Goal: Task Accomplishment & Management: Use online tool/utility

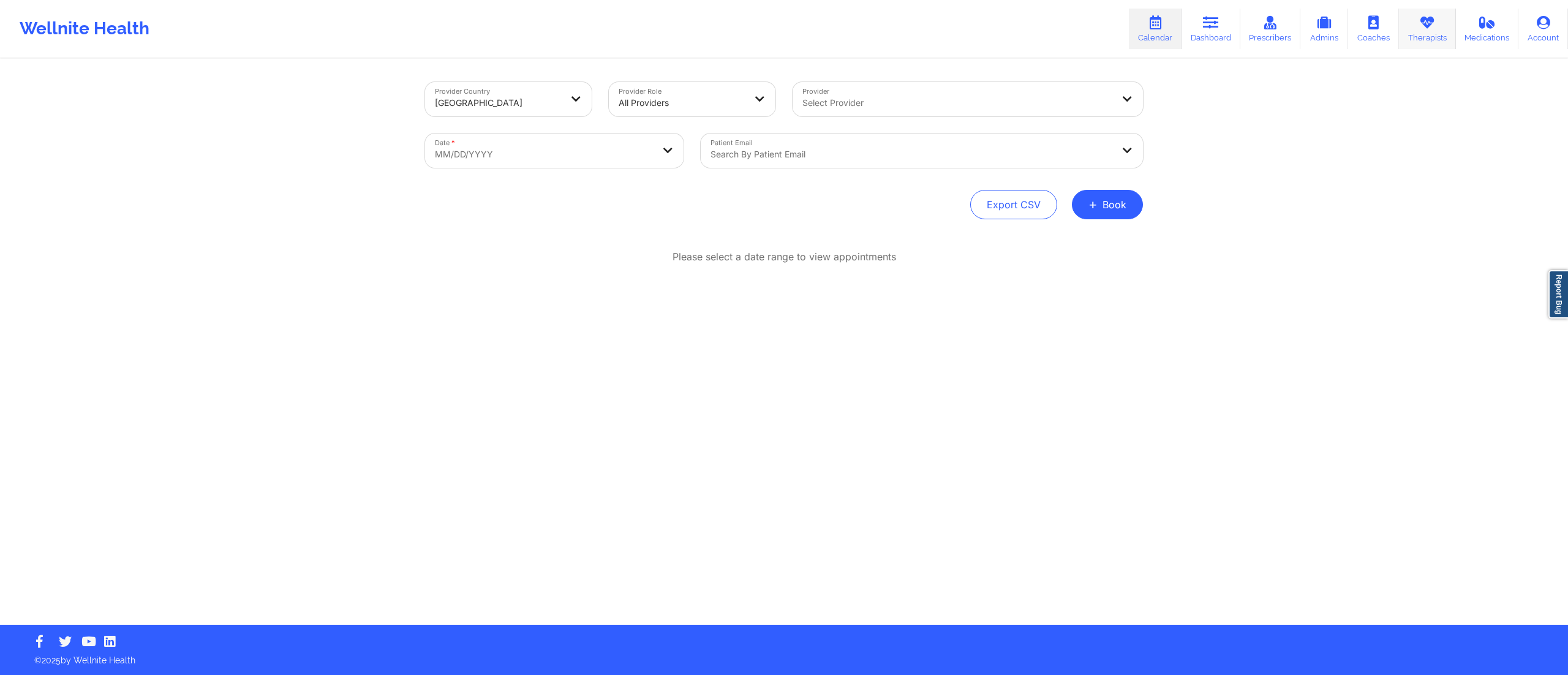
click at [1426, 33] on link "Therapists" at bounding box center [1427, 29] width 57 height 41
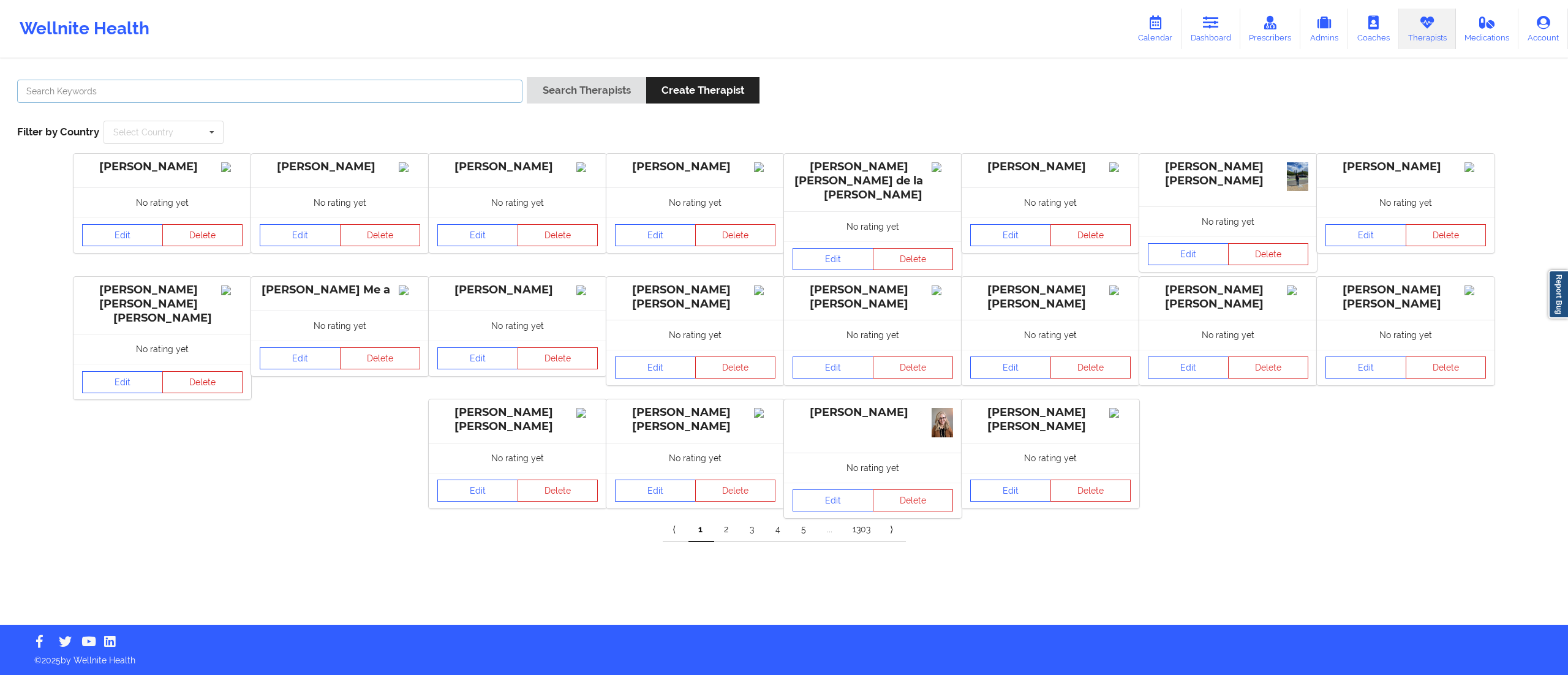
click at [424, 93] on input "text" at bounding box center [270, 92] width 505 height 24
type input "[PERSON_NAME]"
click at [527, 77] on button "Search Therapists" at bounding box center [586, 90] width 119 height 27
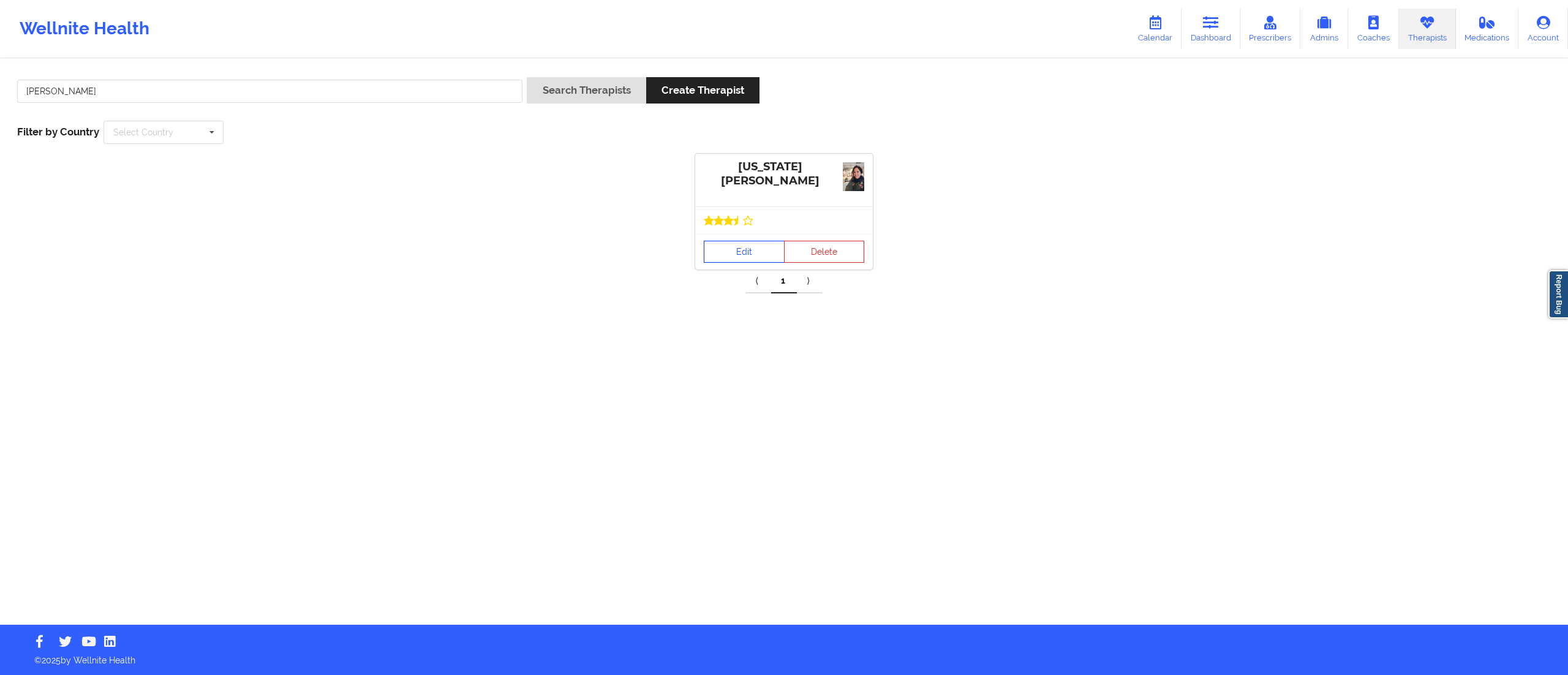
click at [723, 241] on link "Edit" at bounding box center [744, 252] width 81 height 22
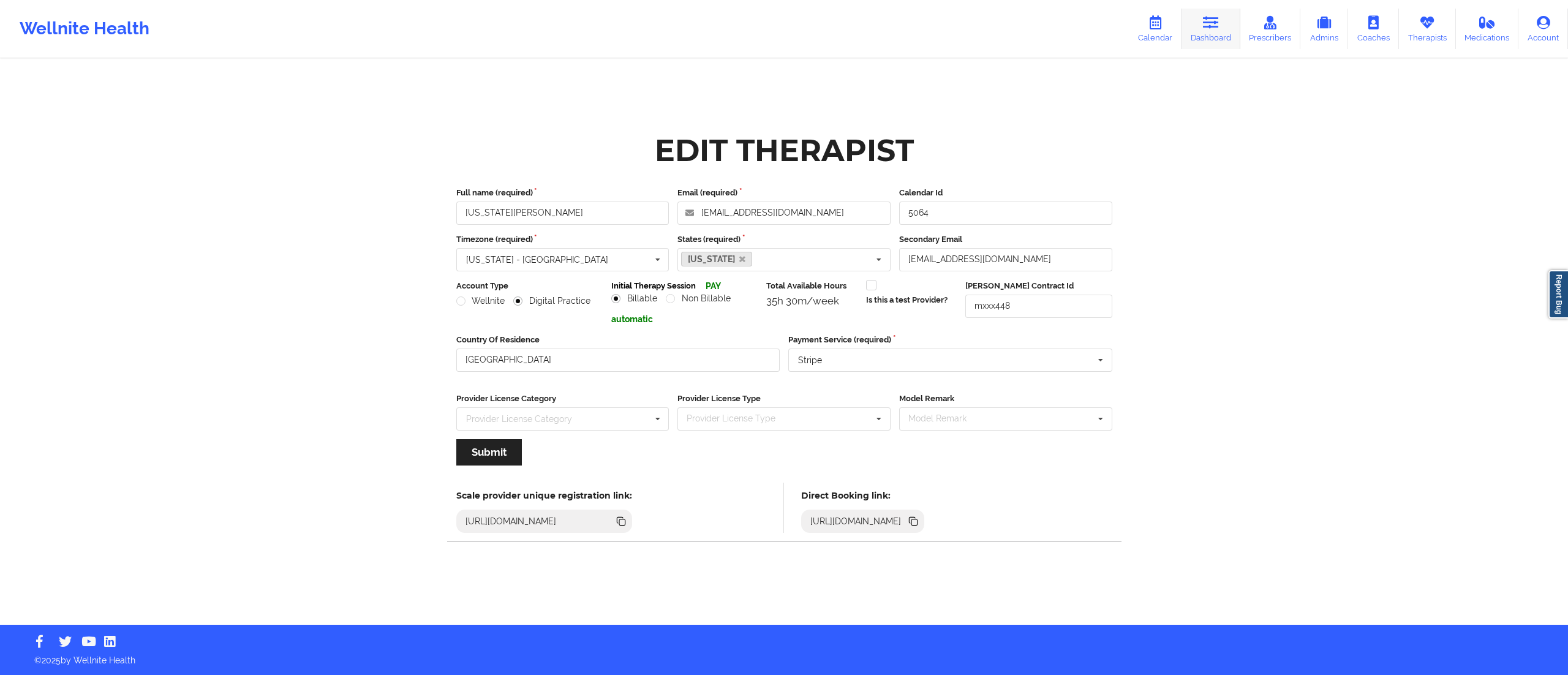
click at [1214, 41] on link "Dashboard" at bounding box center [1210, 29] width 59 height 41
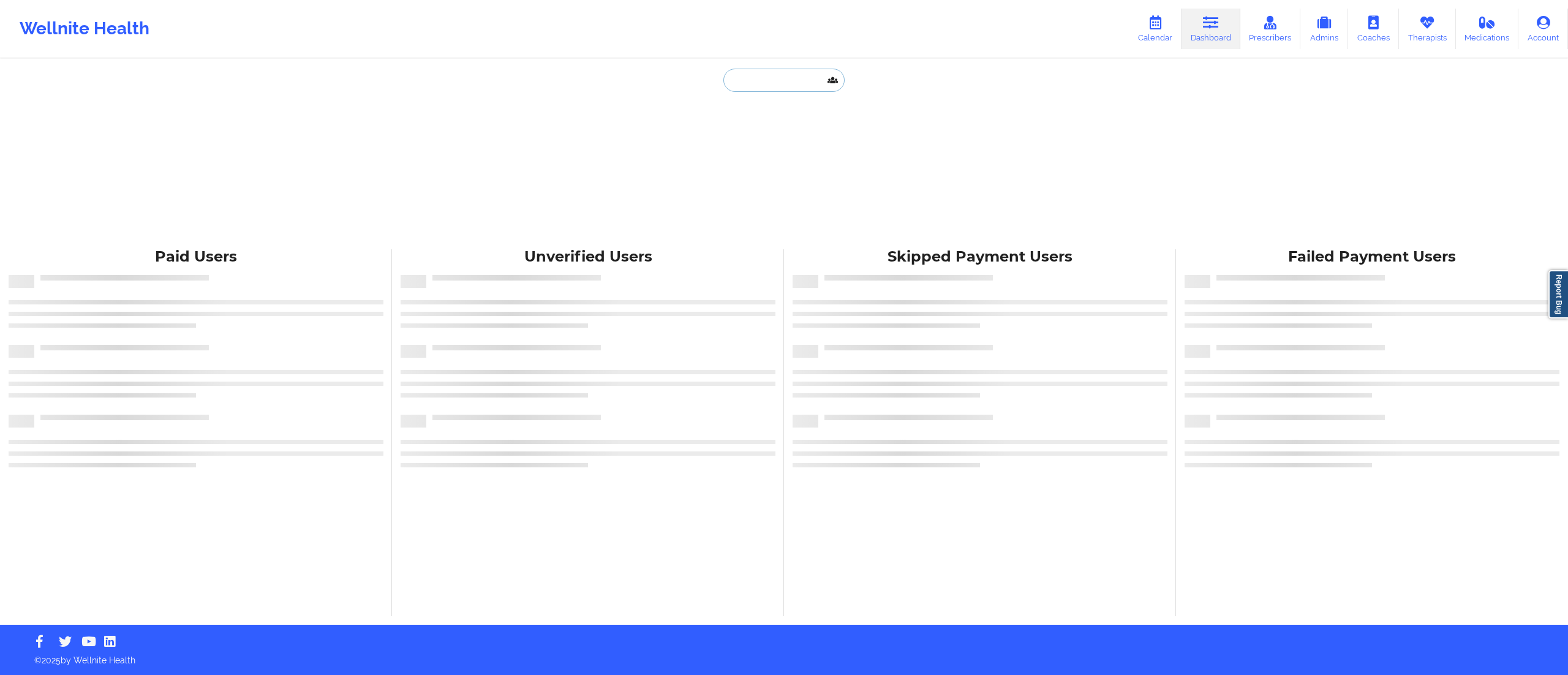
click at [751, 80] on input "text" at bounding box center [784, 81] width 121 height 24
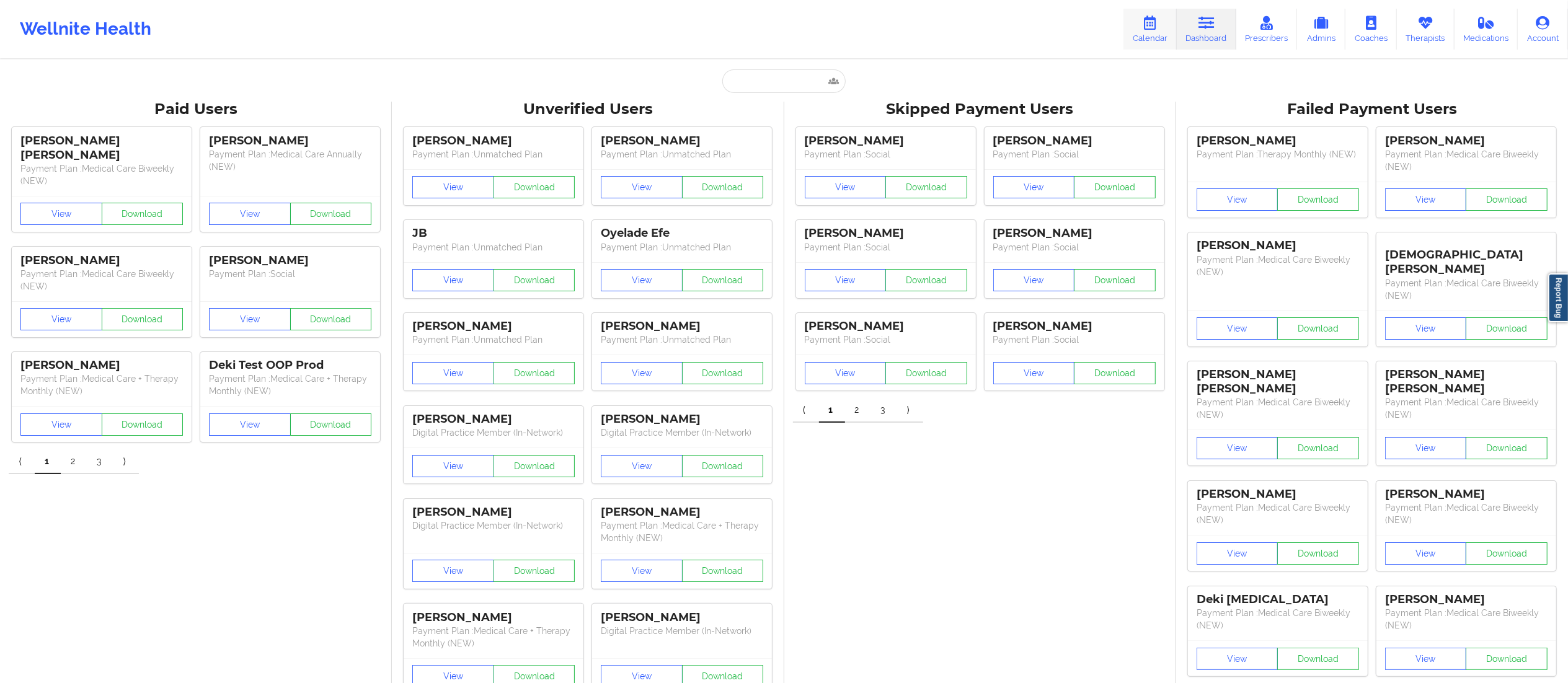
click at [1159, 34] on link "Calendar" at bounding box center [1150, 29] width 53 height 41
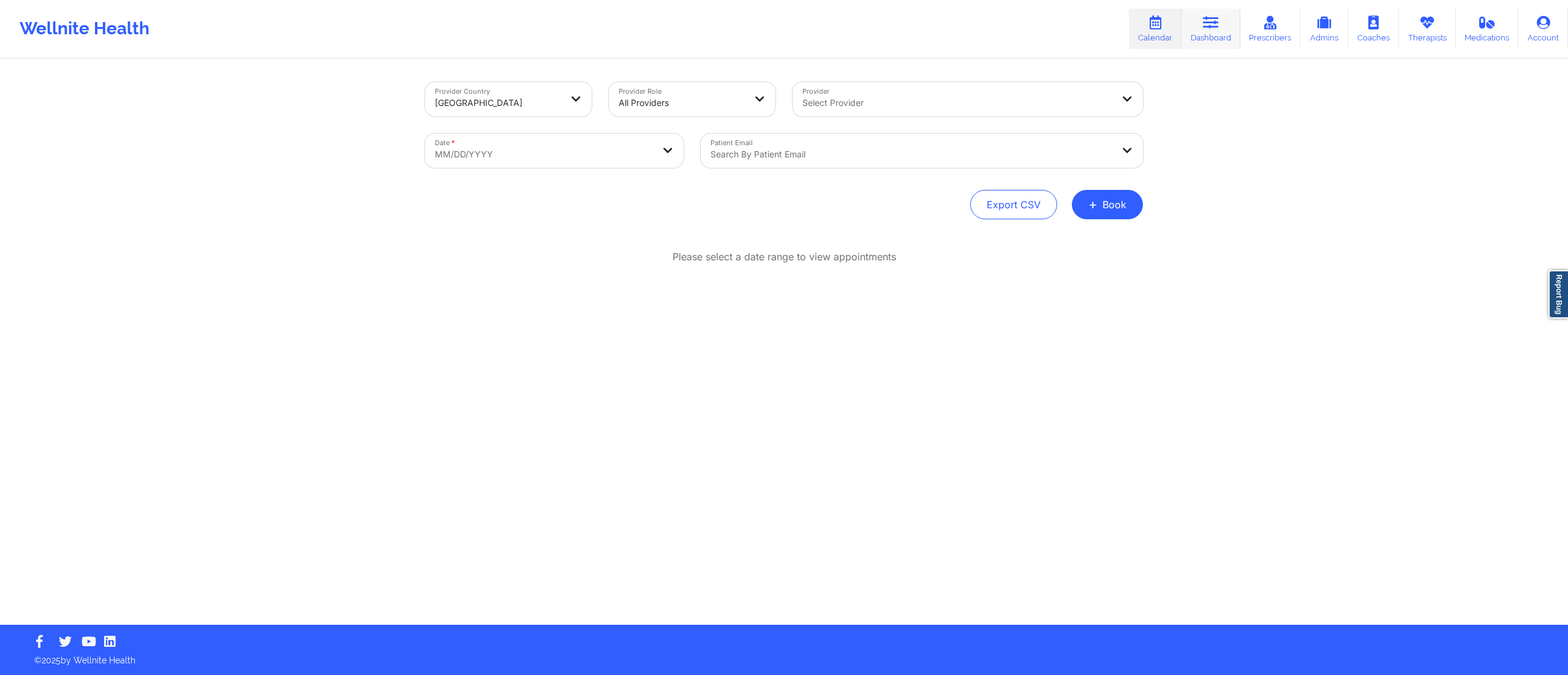
click at [1209, 28] on icon at bounding box center [1211, 22] width 16 height 13
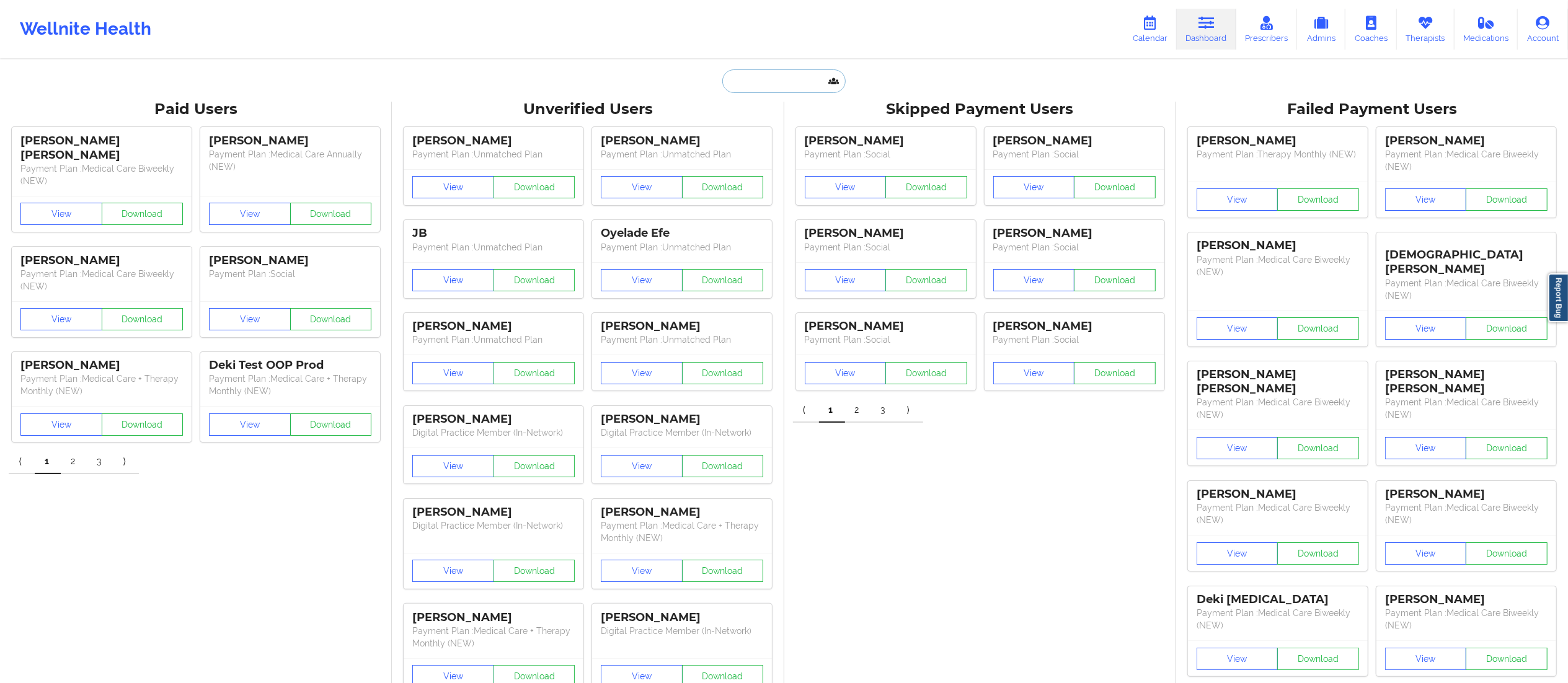
click at [807, 75] on input "text" at bounding box center [783, 82] width 123 height 24
type input "[PERSON_NAME]"
click at [780, 147] on div "Social" at bounding box center [814, 152] width 166 height 10
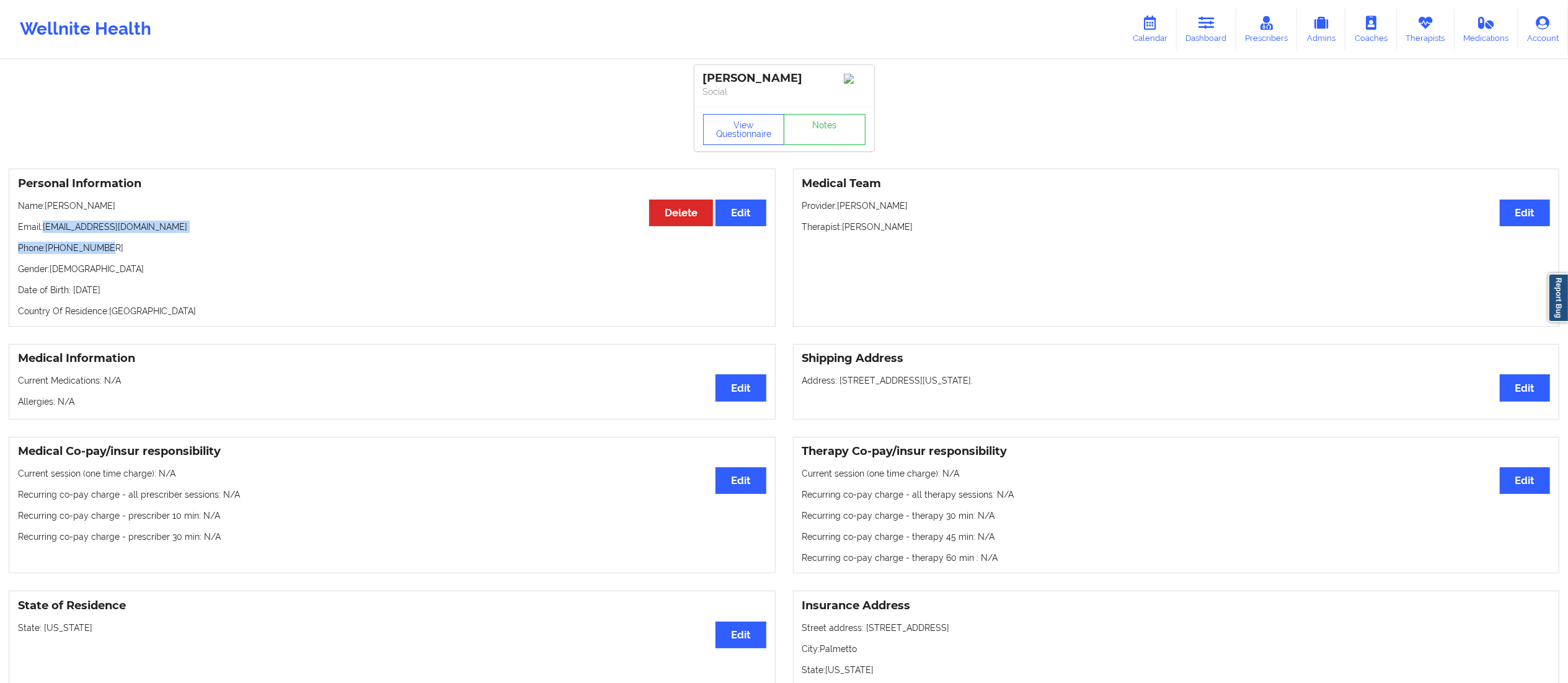
drag, startPoint x: 41, startPoint y: 230, endPoint x: 101, endPoint y: 242, distance: 61.2
click at [101, 242] on div "Personal Information Edit Delete Name: [PERSON_NAME] Email: [EMAIL_ADDRESS][DOM…" at bounding box center [392, 247] width 767 height 158
click at [71, 245] on div "Personal Information Edit Delete Name: [PERSON_NAME] Email: [EMAIL_ADDRESS][DOM…" at bounding box center [392, 247] width 767 height 158
click at [52, 233] on p "Email: [EMAIL_ADDRESS][DOMAIN_NAME]" at bounding box center [392, 227] width 748 height 13
click at [52, 232] on p "Email: [EMAIL_ADDRESS][DOMAIN_NAME]" at bounding box center [392, 227] width 748 height 13
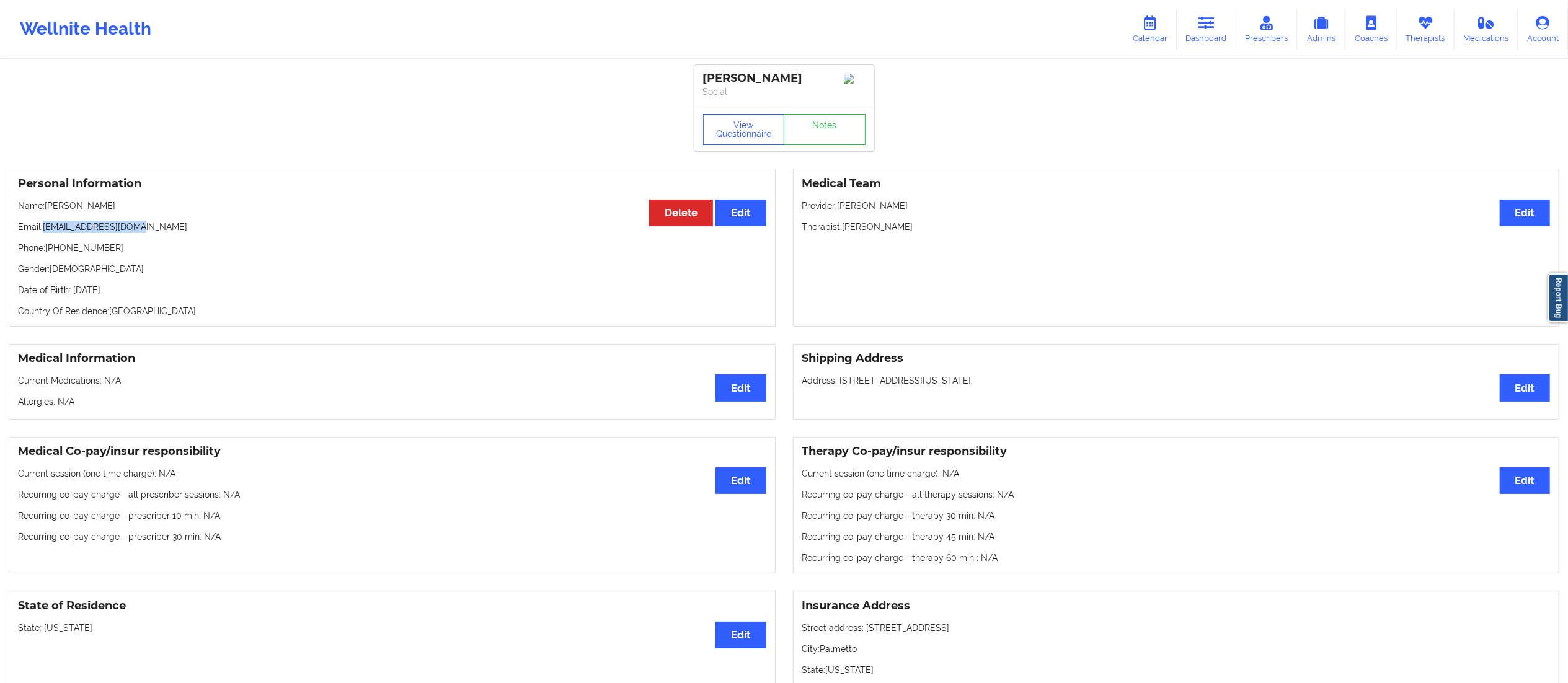
drag, startPoint x: 45, startPoint y: 229, endPoint x: 137, endPoint y: 223, distance: 92.2
click at [137, 223] on div "Personal Information Edit Delete Name: [PERSON_NAME] Email: [EMAIL_ADDRESS][DOM…" at bounding box center [392, 247] width 767 height 158
copy p "[EMAIL_ADDRESS][DOMAIN_NAME]"
click at [1163, 35] on link "Calendar" at bounding box center [1150, 29] width 53 height 41
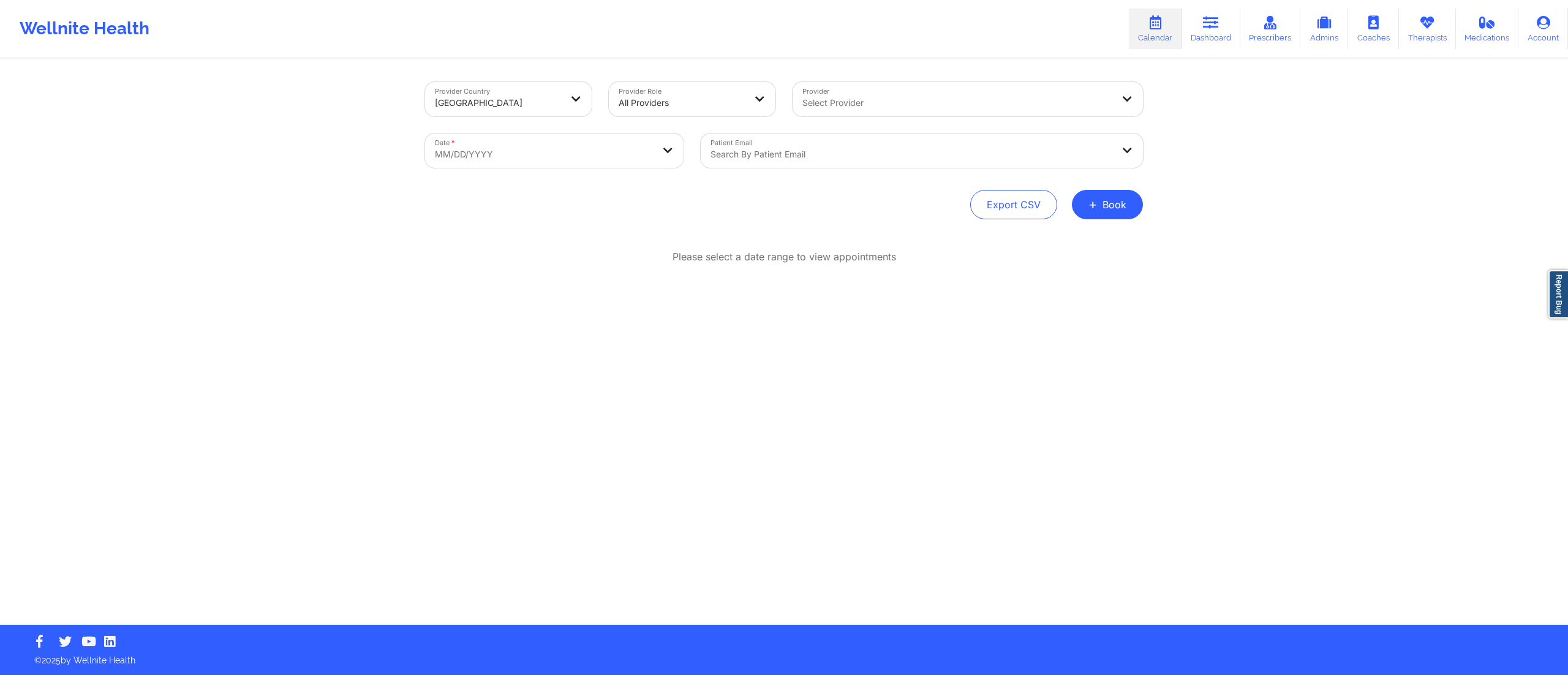
click at [606, 152] on body "Wellnite Health Calendar Dashboard Prescribers Admins Coaches Therapists Medica…" at bounding box center [784, 337] width 1568 height 675
select select "2025-8"
select select "2025-9"
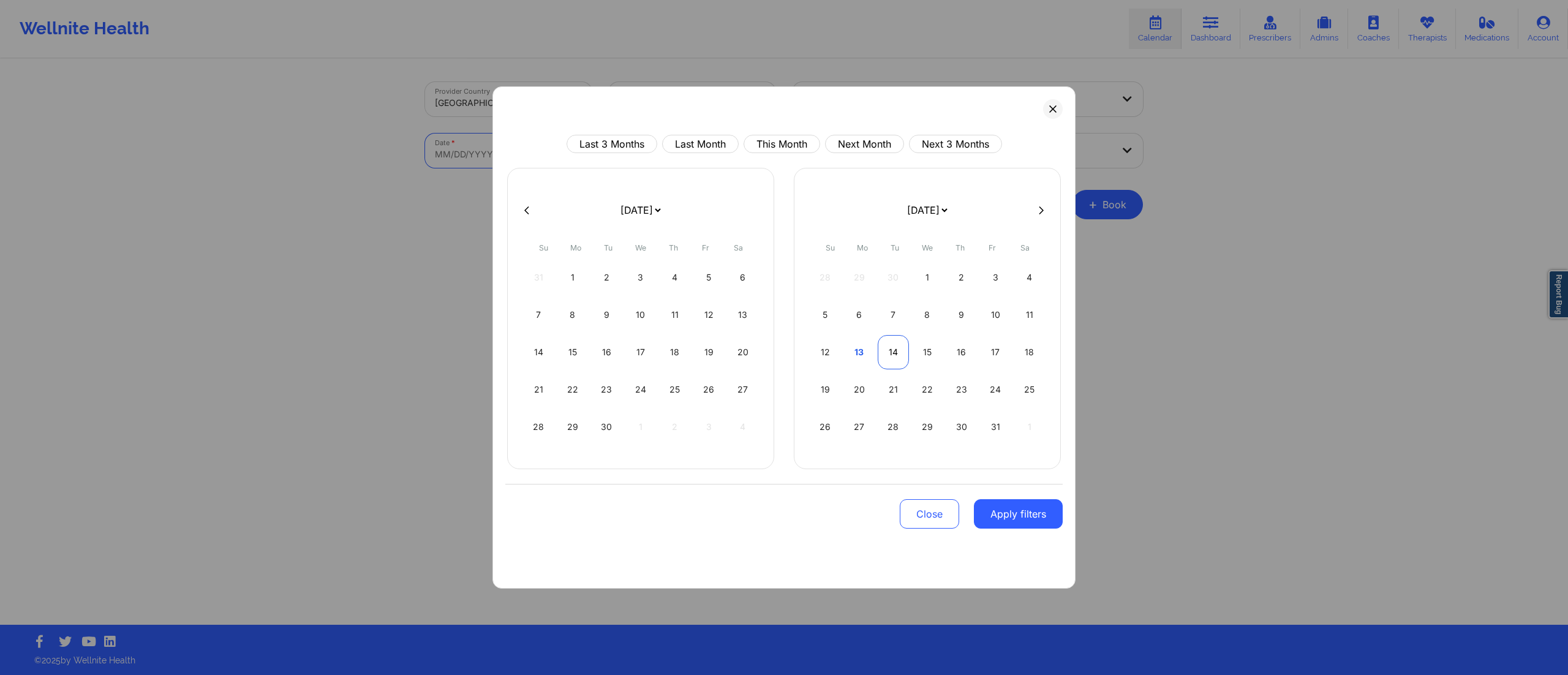
click at [897, 348] on div "14" at bounding box center [893, 352] width 31 height 34
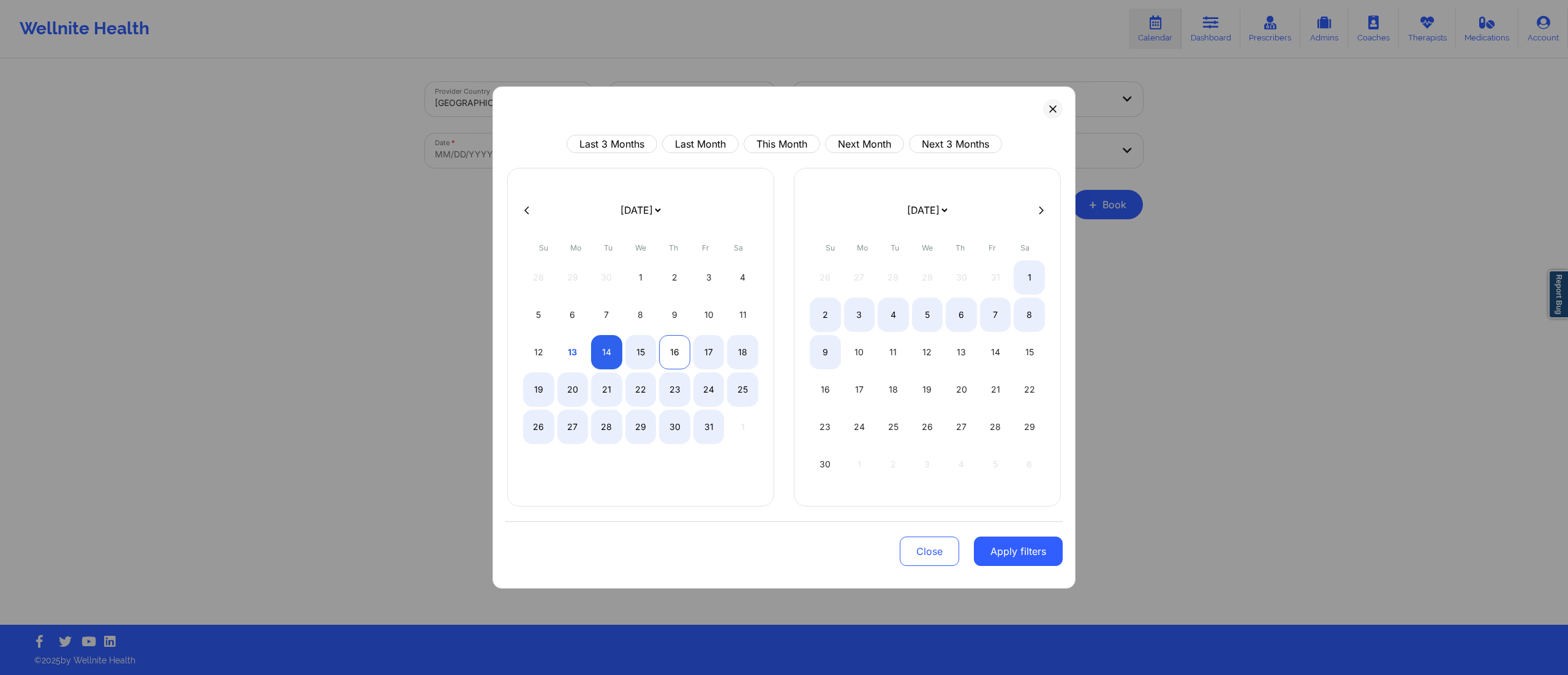
select select "2025-9"
select select "2025-10"
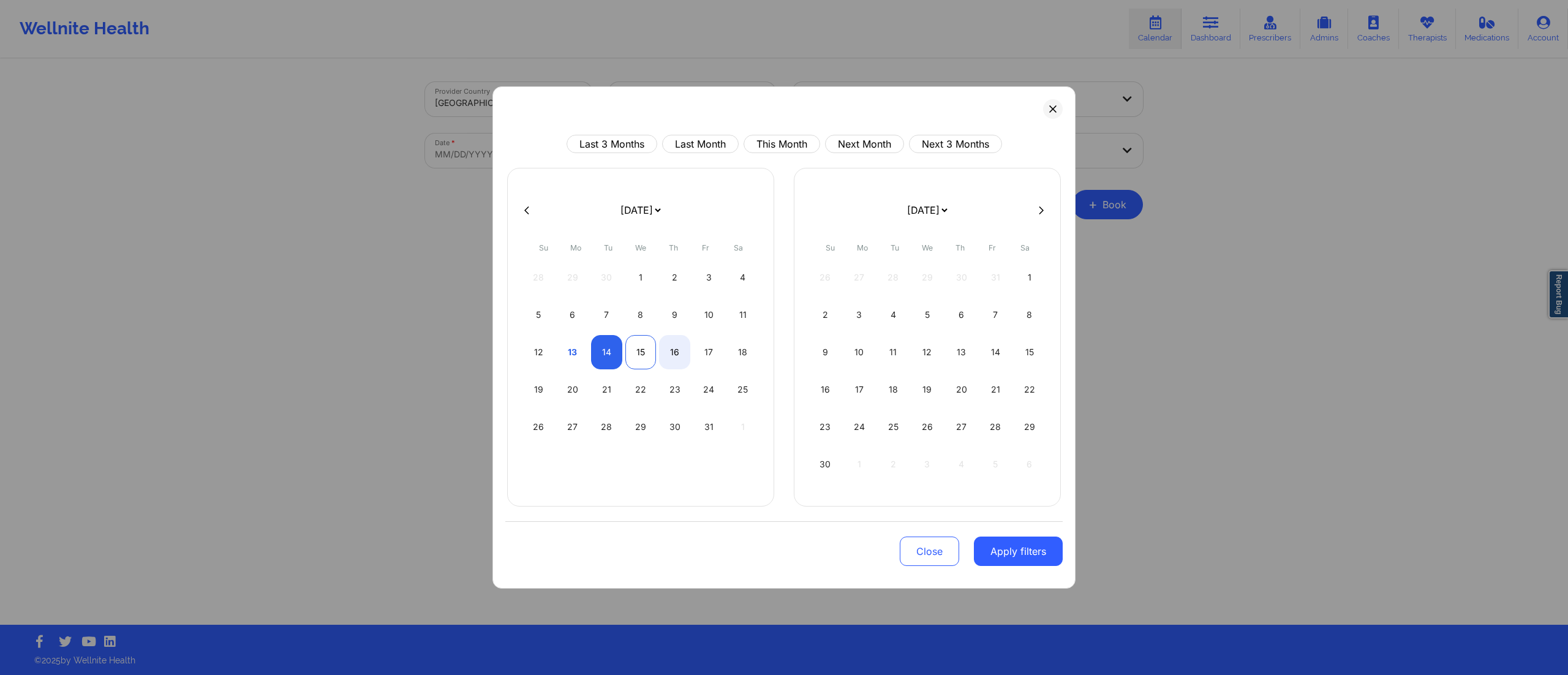
select select "2025-9"
select select "2025-10"
select select "2025-9"
select select "2025-10"
click at [609, 348] on div "14" at bounding box center [607, 352] width 31 height 34
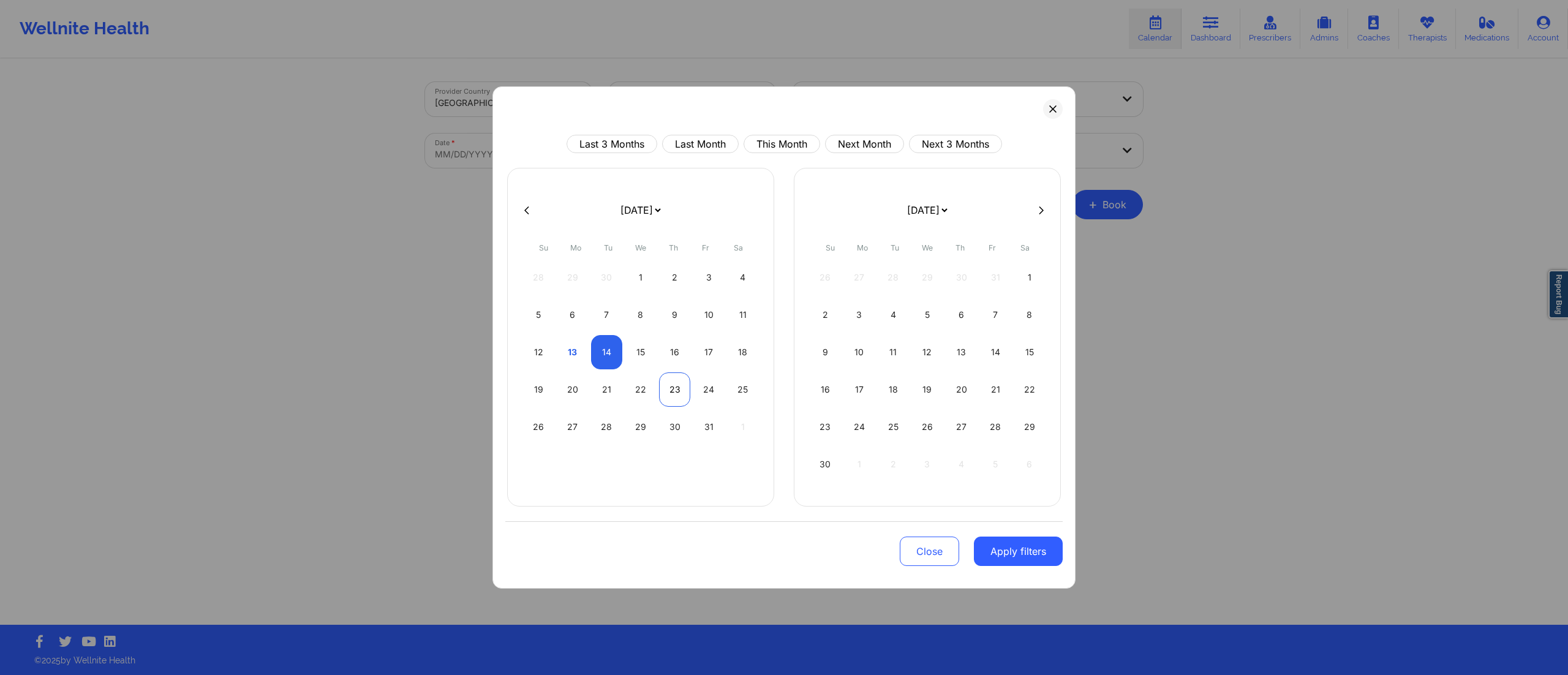
select select "2025-9"
select select "2025-10"
drag, startPoint x: 1027, startPoint y: 557, endPoint x: 1017, endPoint y: 527, distance: 31.6
click at [1024, 556] on button "Apply filters" at bounding box center [1018, 552] width 89 height 30
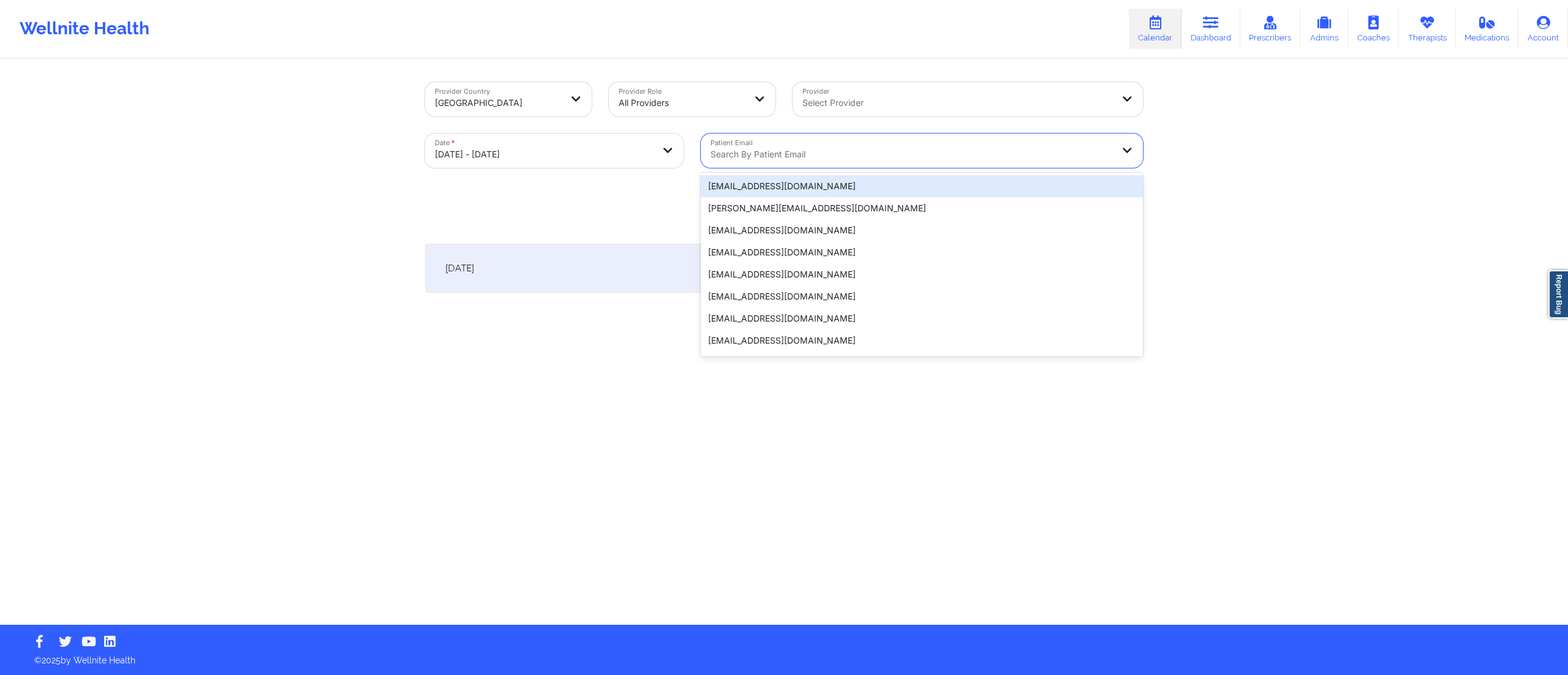
click at [890, 149] on div at bounding box center [911, 154] width 402 height 15
paste input "[EMAIL_ADDRESS][DOMAIN_NAME]"
type input "[EMAIL_ADDRESS][DOMAIN_NAME]"
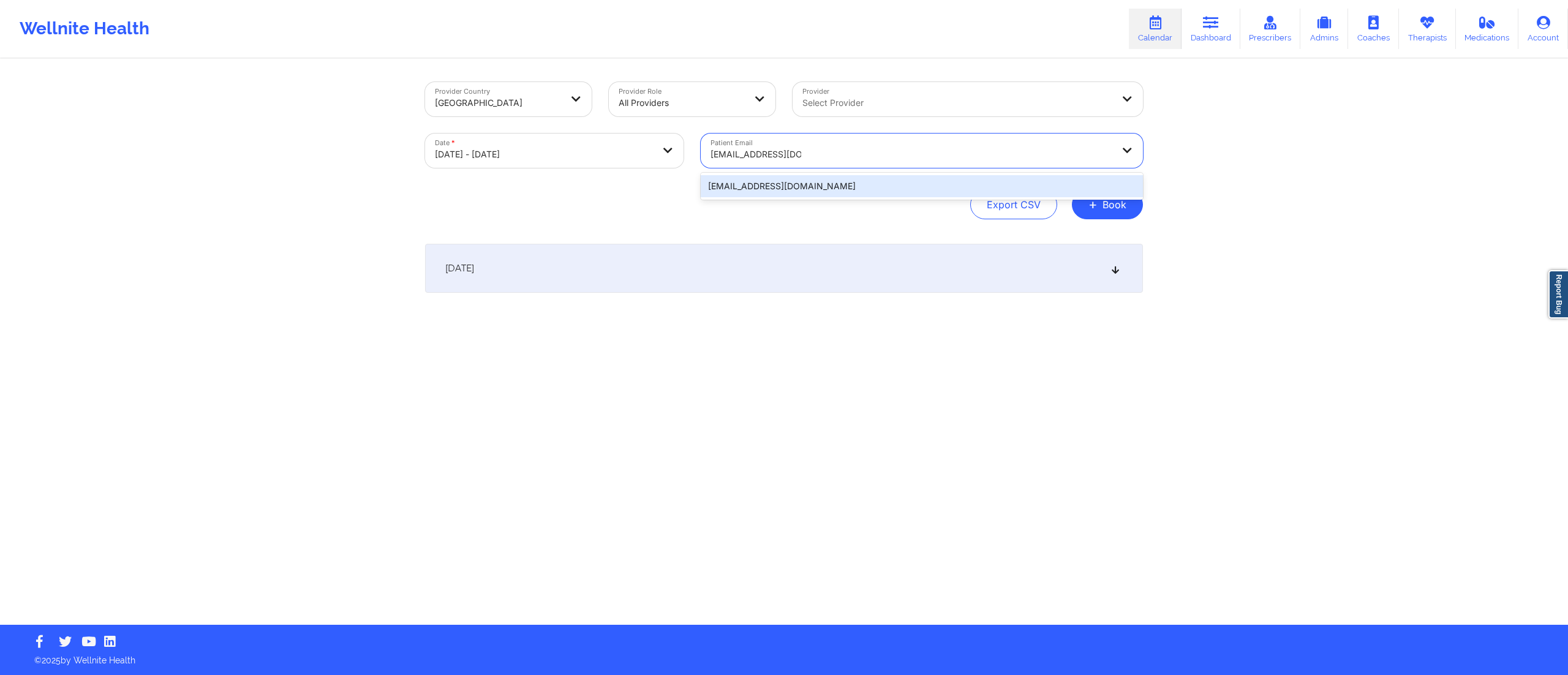
click at [834, 183] on div "[EMAIL_ADDRESS][DOMAIN_NAME]" at bounding box center [922, 187] width 442 height 22
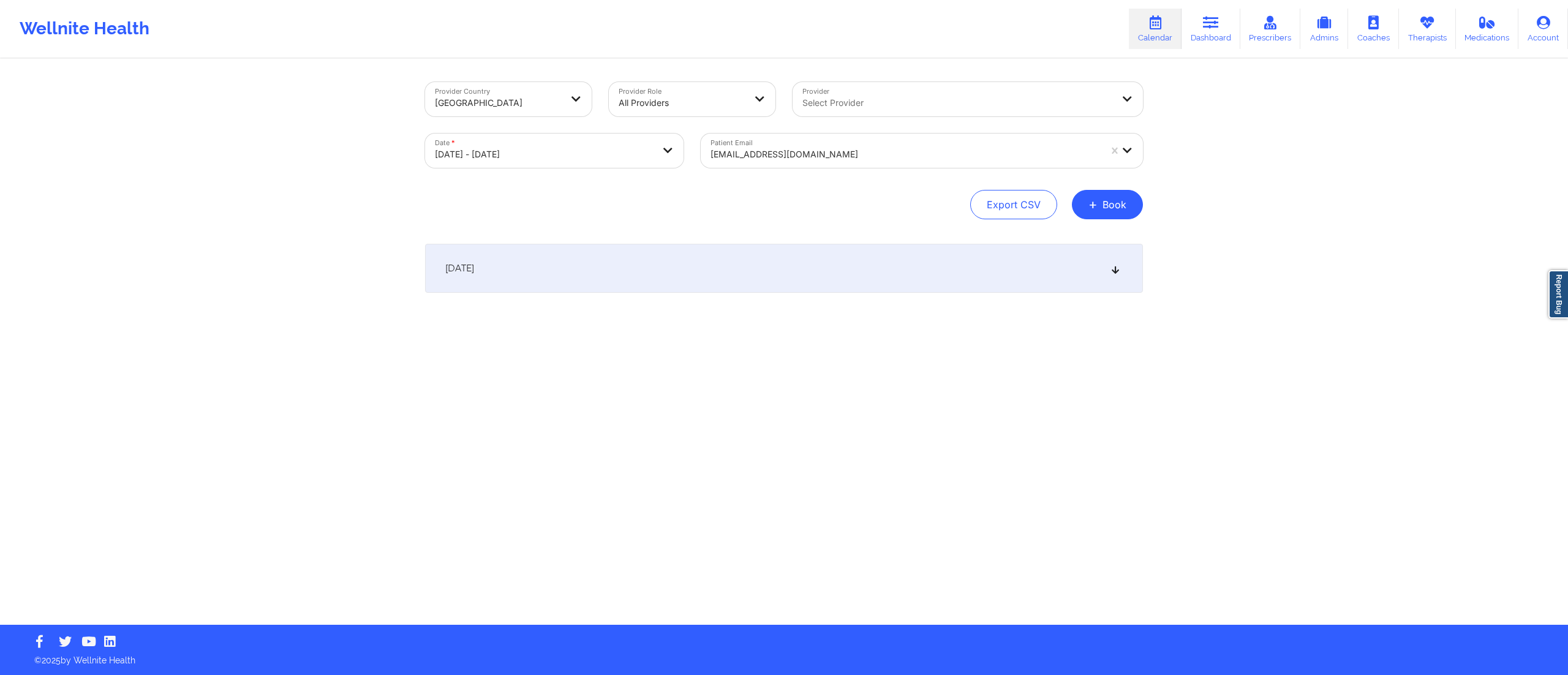
click at [750, 267] on div "[DATE]" at bounding box center [784, 268] width 718 height 49
click at [811, 146] on div "[EMAIL_ADDRESS][DOMAIN_NAME]" at bounding box center [905, 154] width 389 height 27
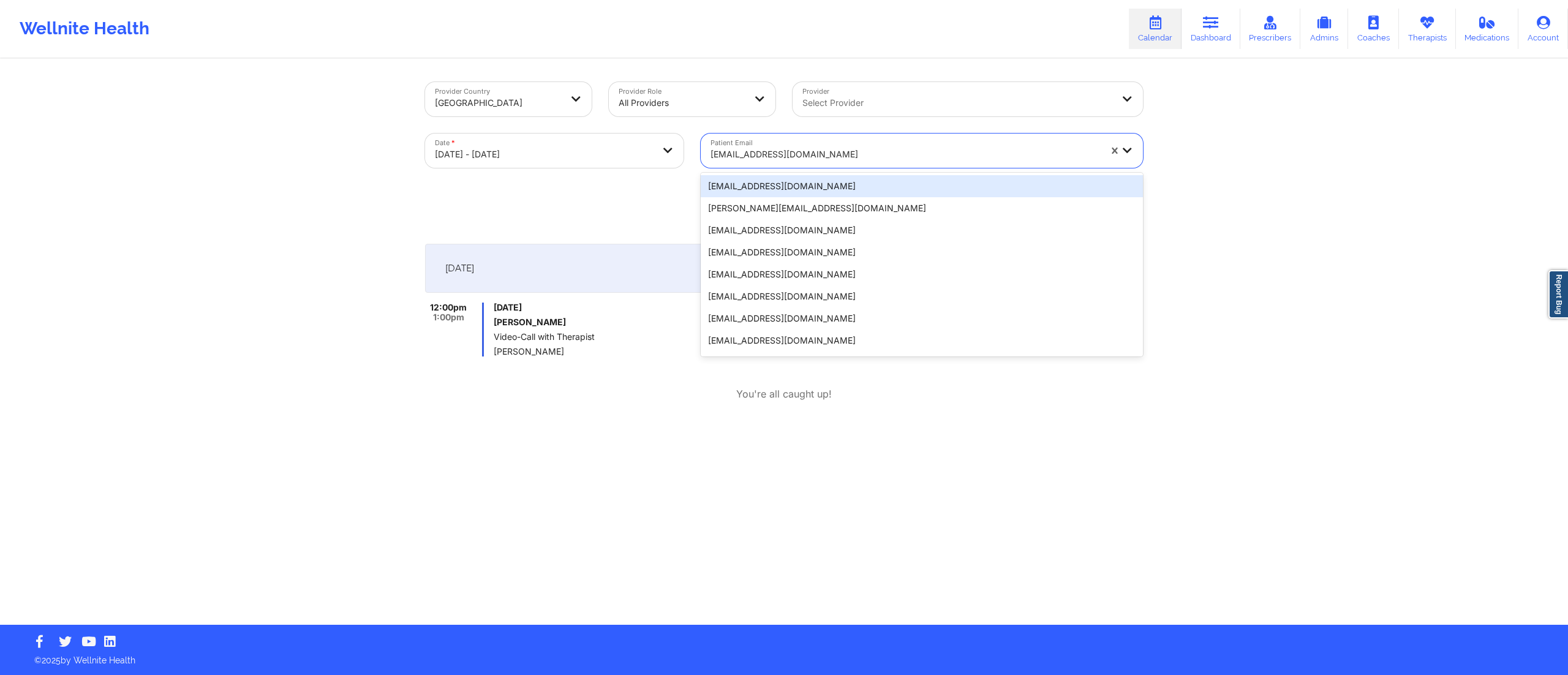
paste input "[EMAIL_ADDRESS][DOMAIN_NAME]"
type input "[EMAIL_ADDRESS][DOMAIN_NAME]"
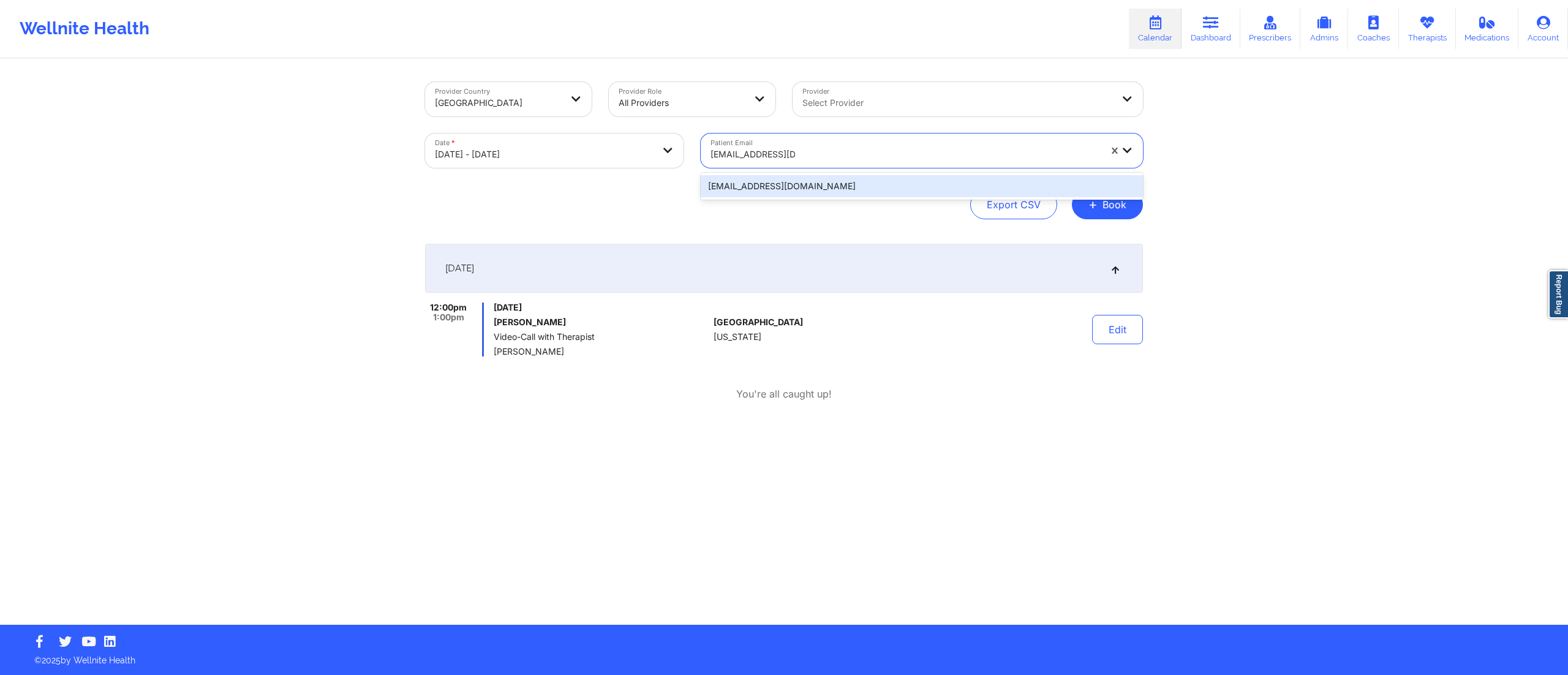
click at [850, 187] on div "[EMAIL_ADDRESS][DOMAIN_NAME]" at bounding box center [922, 187] width 442 height 22
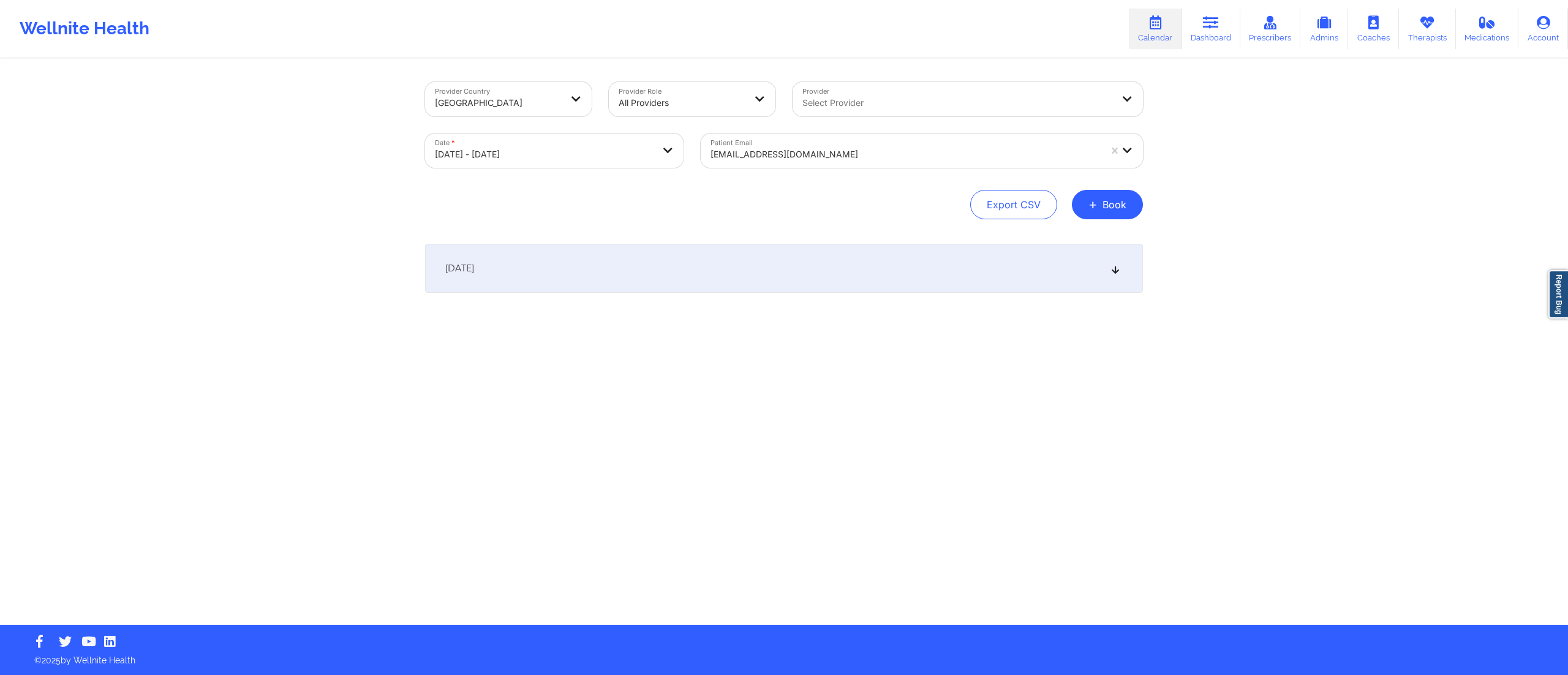
click at [629, 284] on div "[DATE]" at bounding box center [784, 268] width 718 height 49
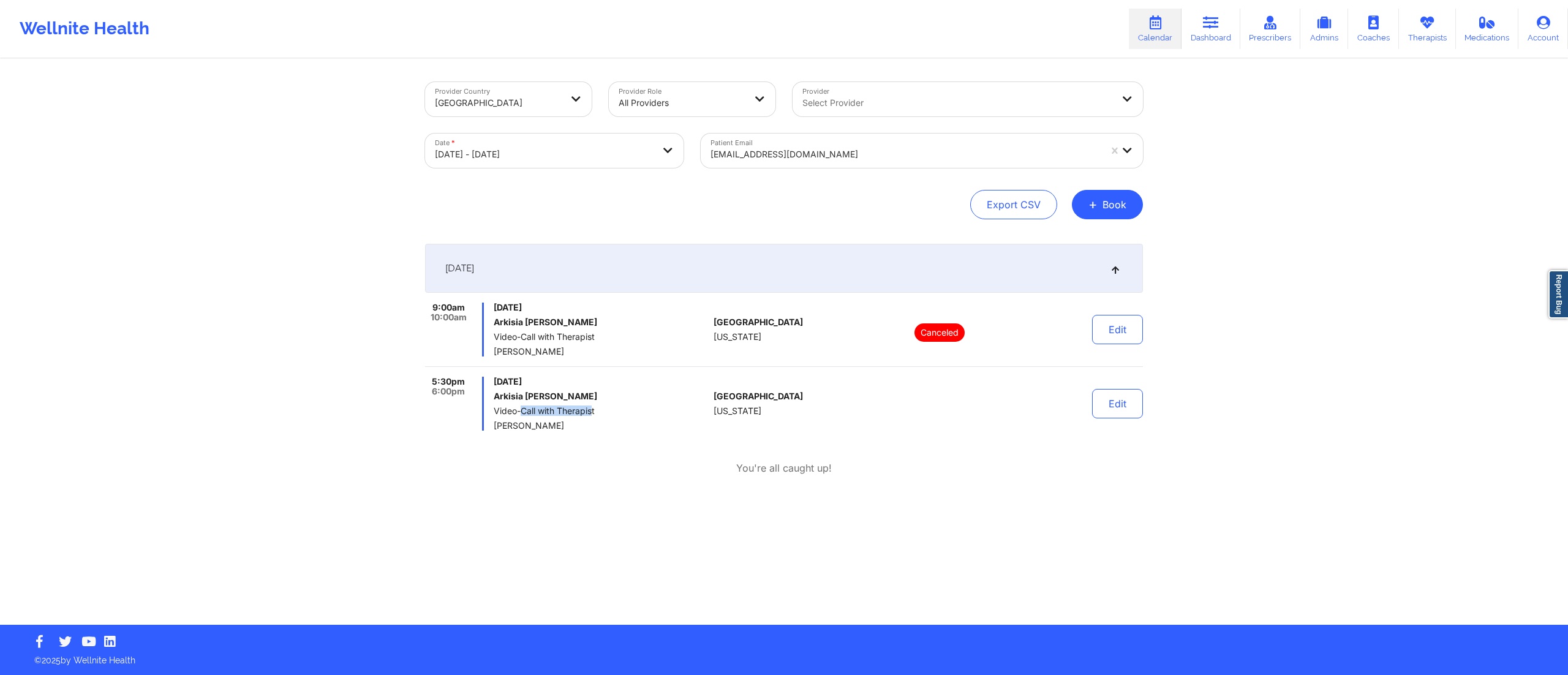
drag, startPoint x: 529, startPoint y: 409, endPoint x: 593, endPoint y: 409, distance: 64.0
click at [593, 409] on span "Video-Call with Therapist" at bounding box center [601, 411] width 215 height 10
click at [579, 441] on div "9:00am 10:00am [DATE] Arkisia [PERSON_NAME] Video-Call with Therapist [PERSON_N…" at bounding box center [784, 389] width 718 height 172
click at [850, 149] on div at bounding box center [905, 154] width 389 height 15
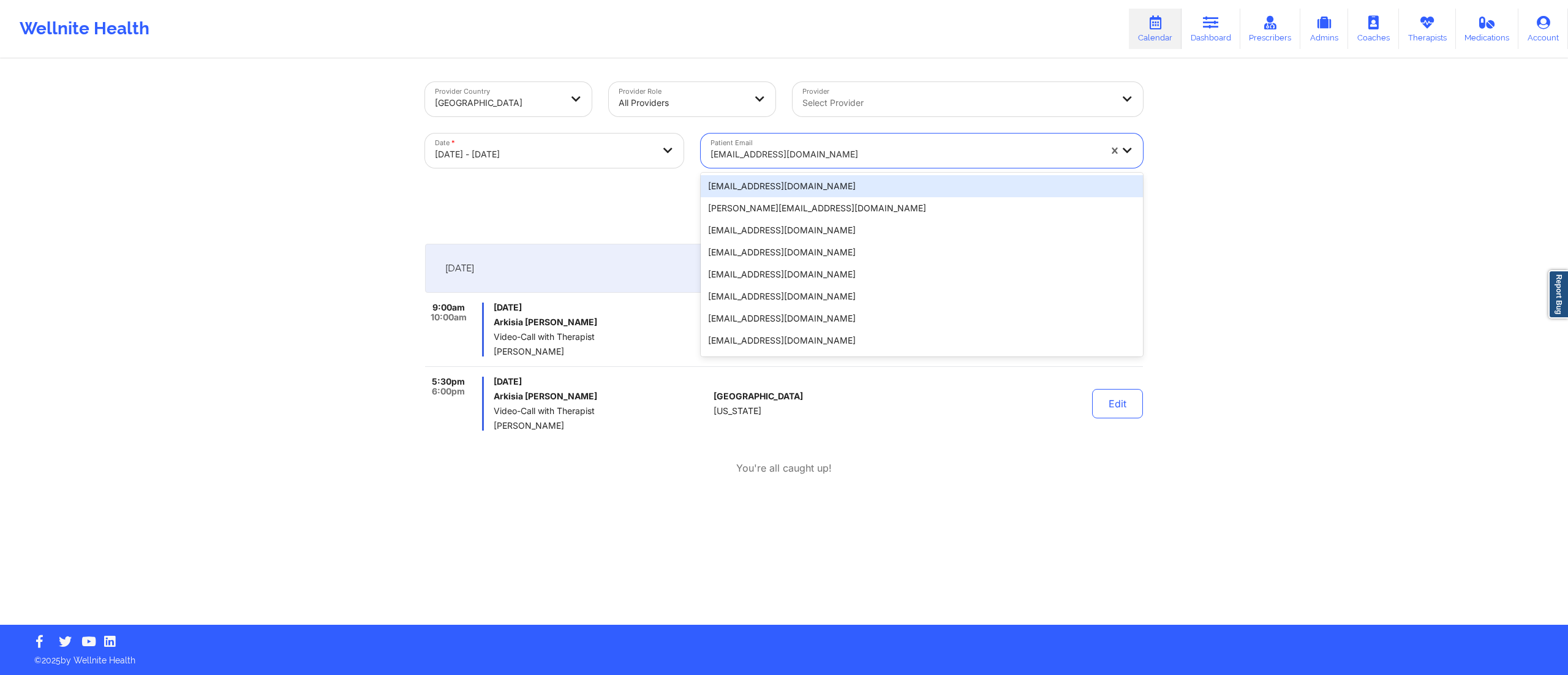
paste input "[EMAIL_ADDRESS][DOMAIN_NAME]"
type input "[EMAIL_ADDRESS][DOMAIN_NAME]"
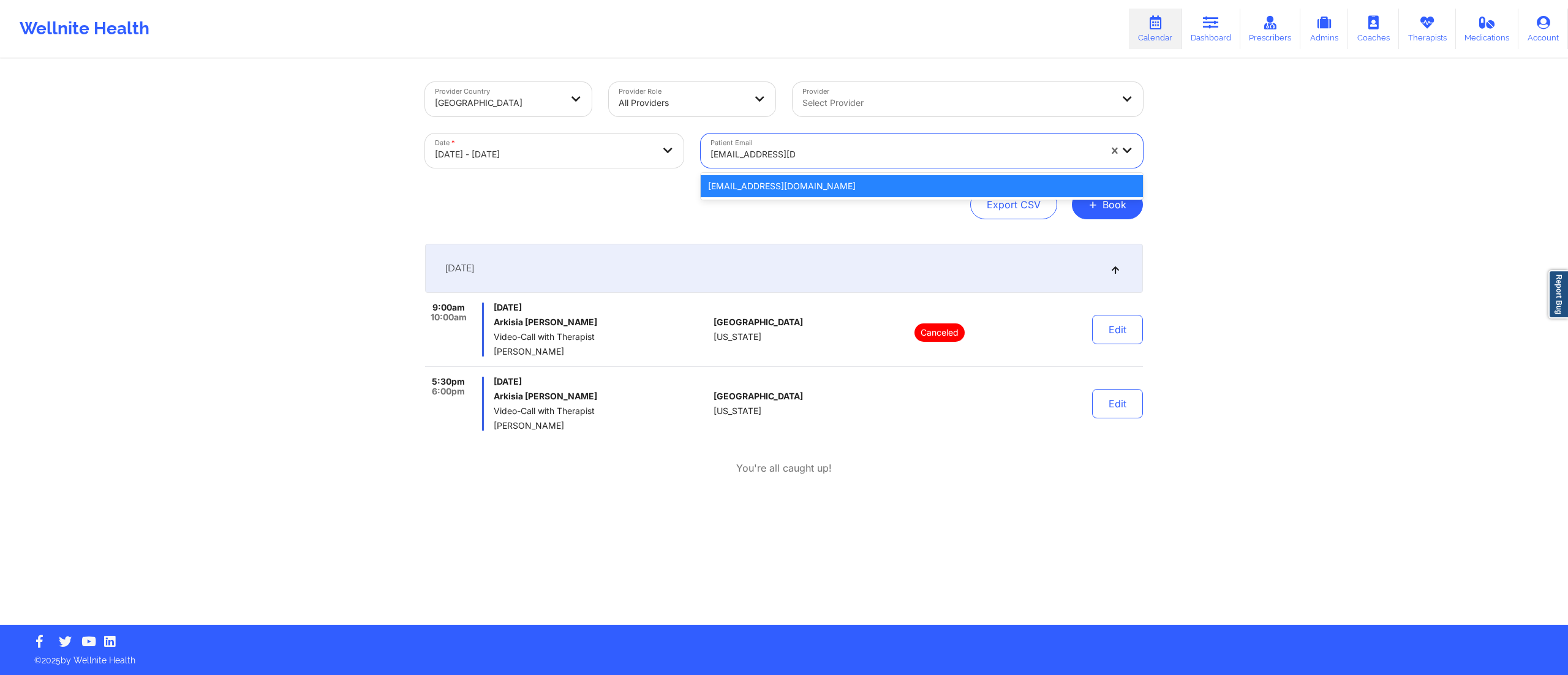
click at [824, 187] on div "[EMAIL_ADDRESS][DOMAIN_NAME]" at bounding box center [922, 187] width 442 height 22
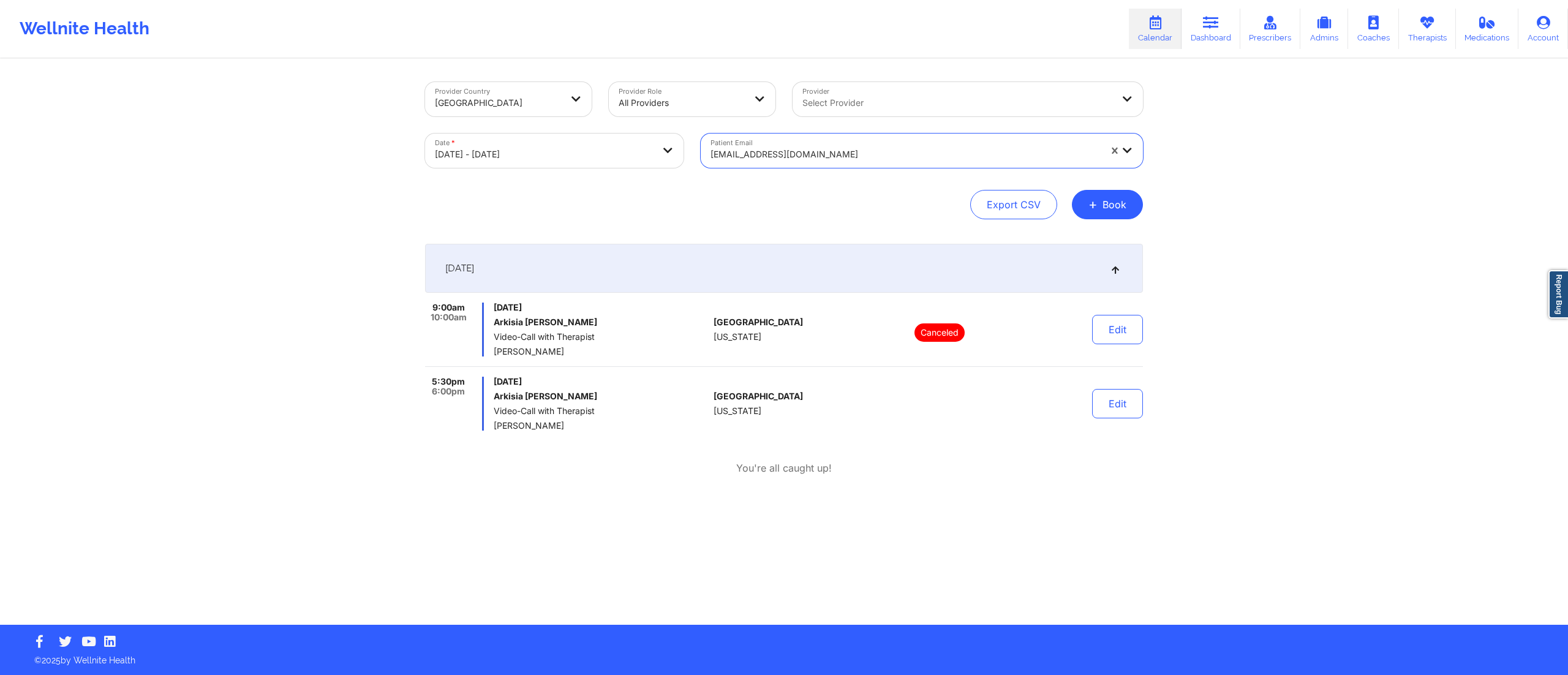
click at [794, 261] on div "[DATE]" at bounding box center [784, 268] width 718 height 49
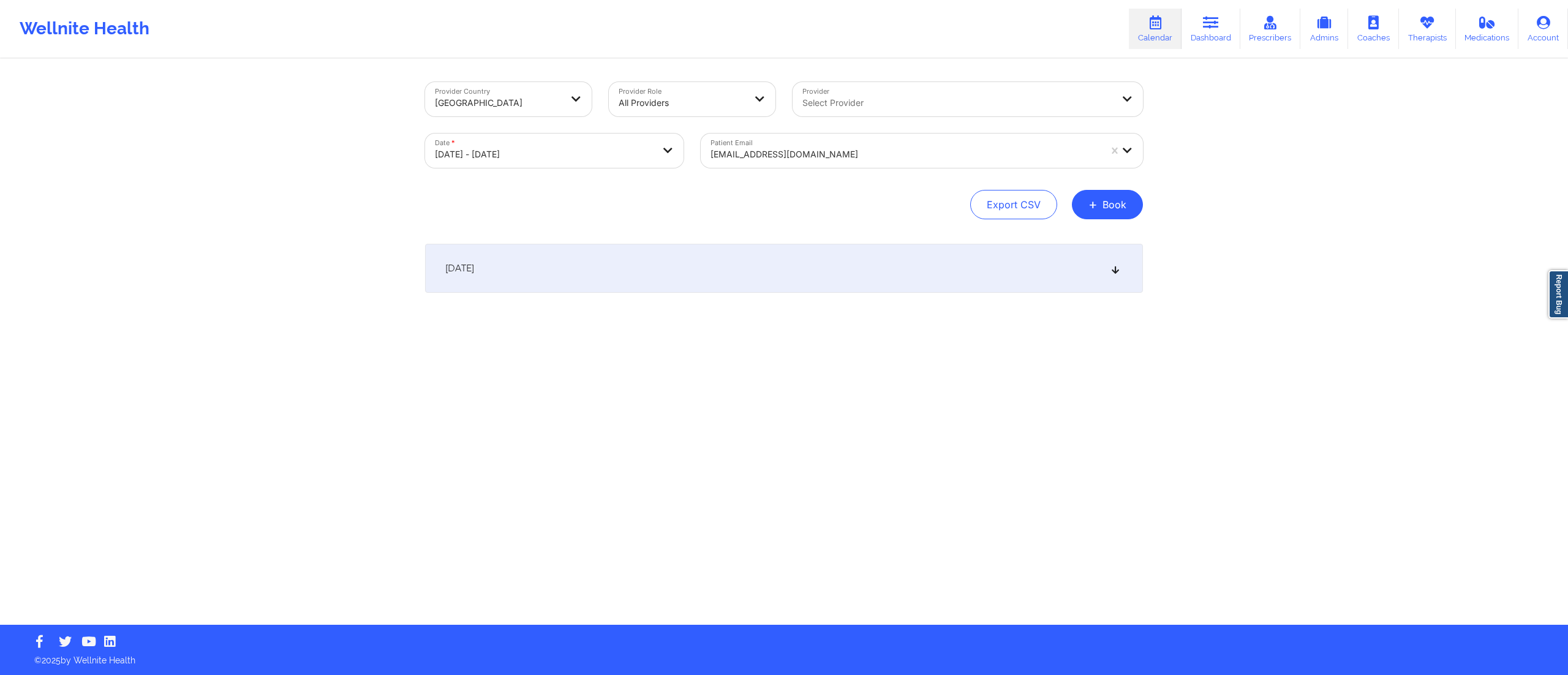
click at [796, 261] on div "[DATE]" at bounding box center [784, 268] width 718 height 49
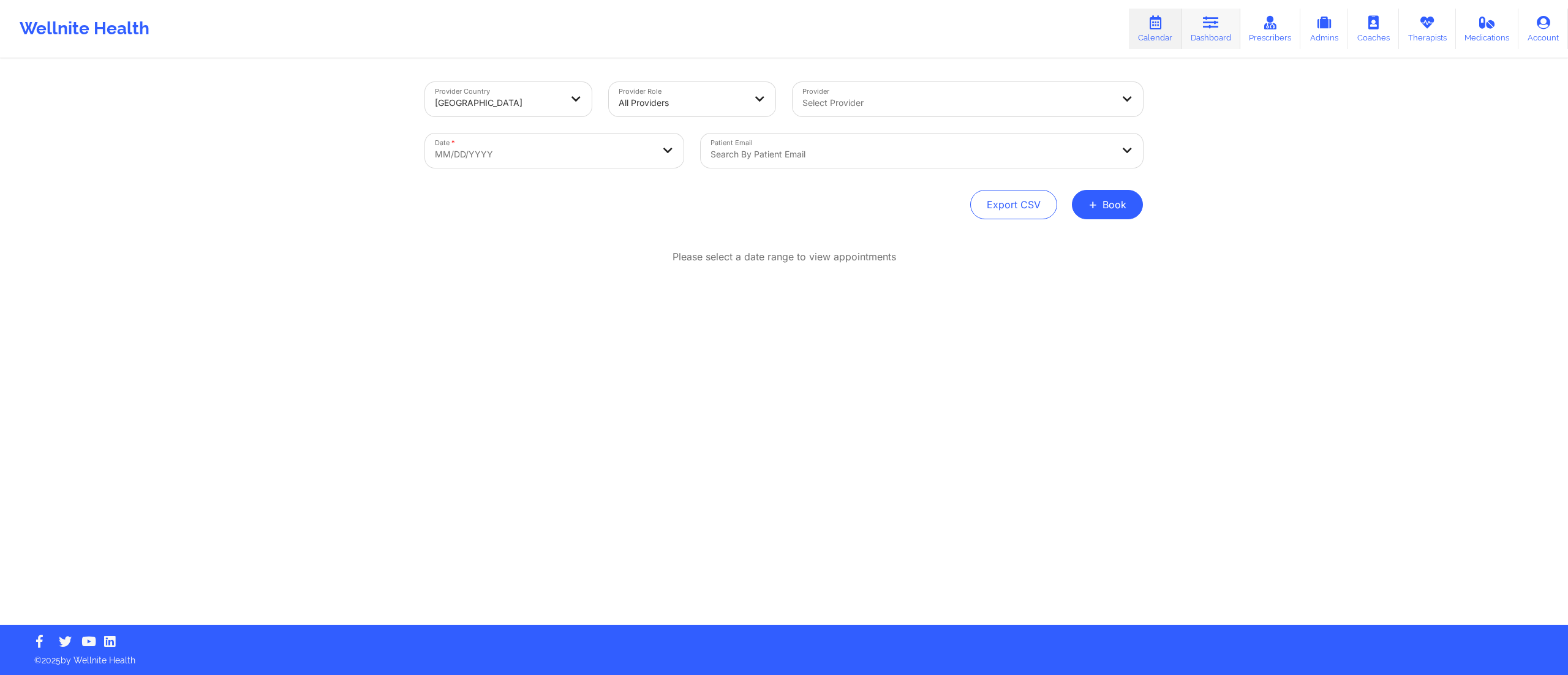
click at [1211, 32] on link "Dashboard" at bounding box center [1210, 29] width 59 height 41
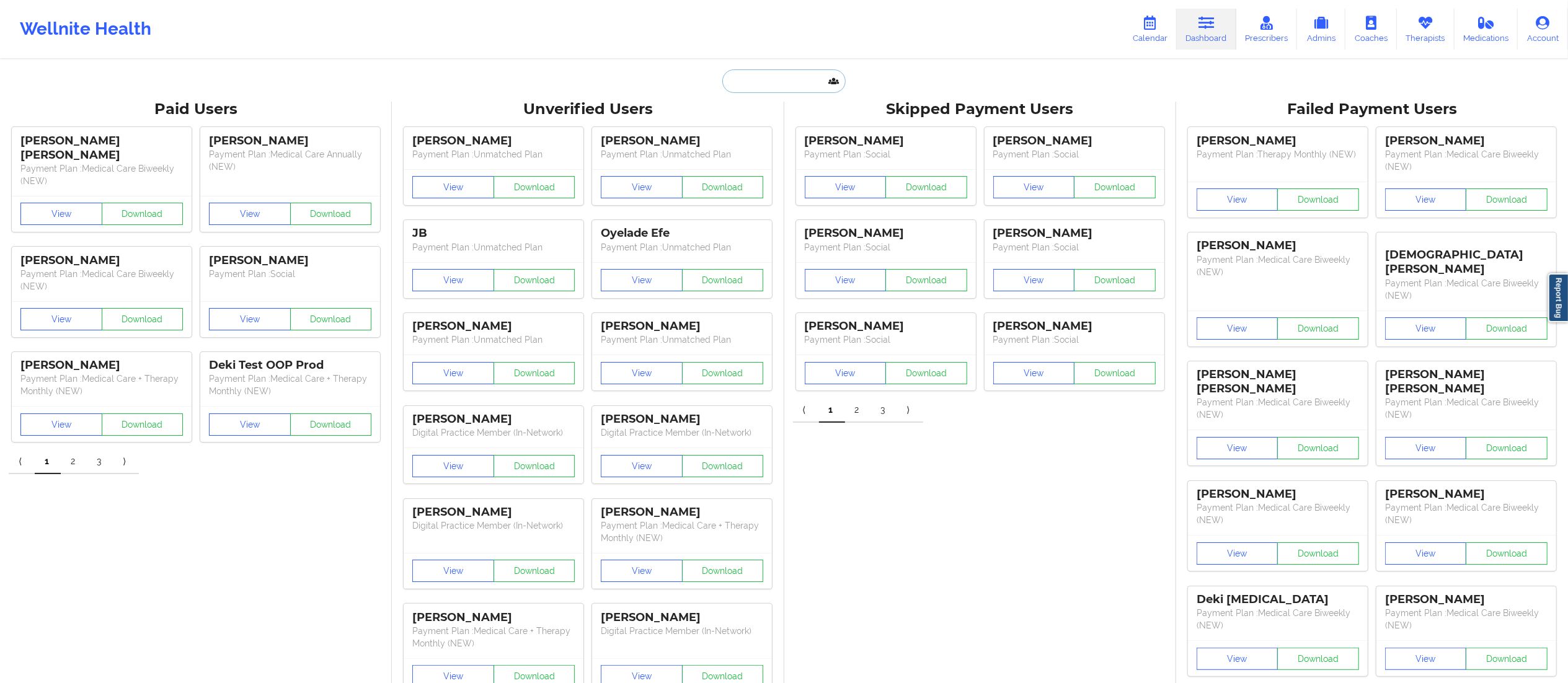
click at [786, 81] on input "text" at bounding box center [783, 82] width 123 height 24
type input "Arkis"
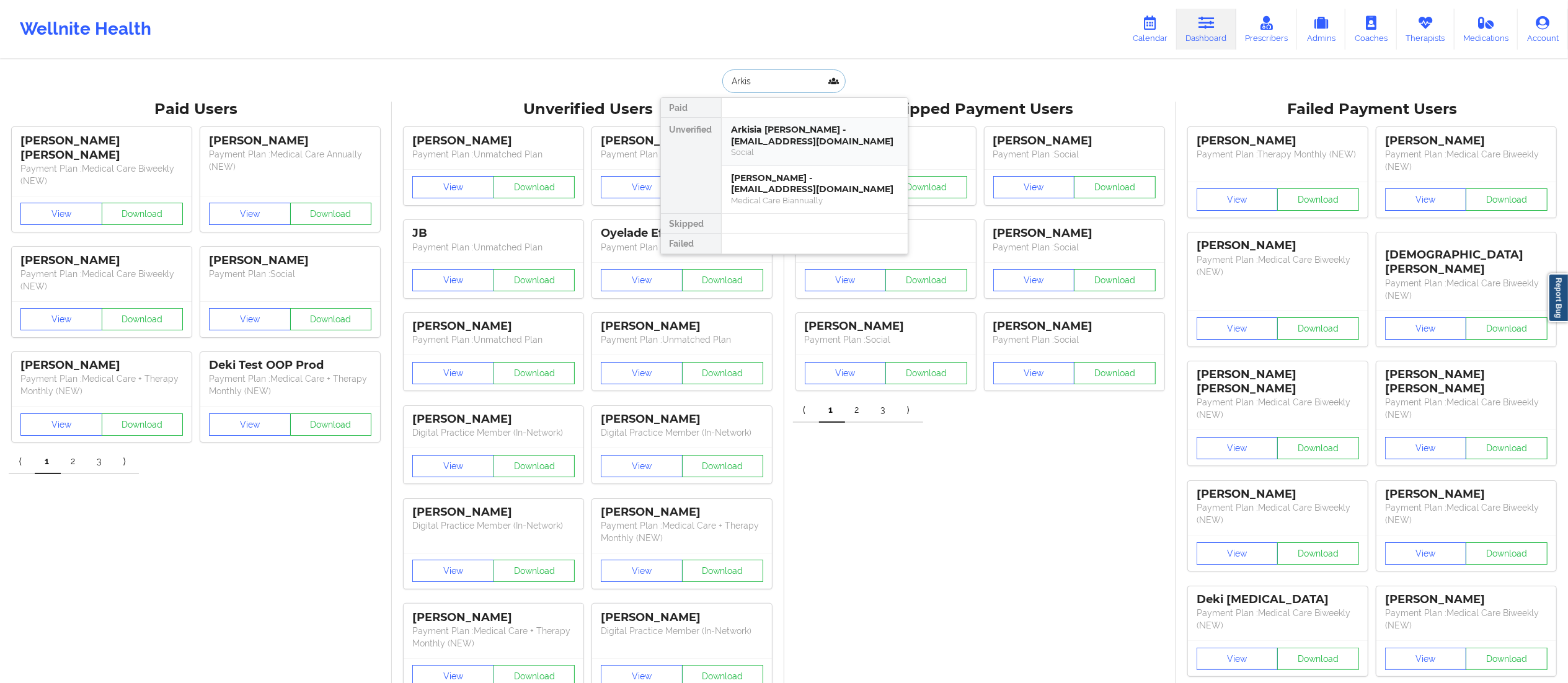
click at [787, 147] on div "Social" at bounding box center [814, 152] width 166 height 10
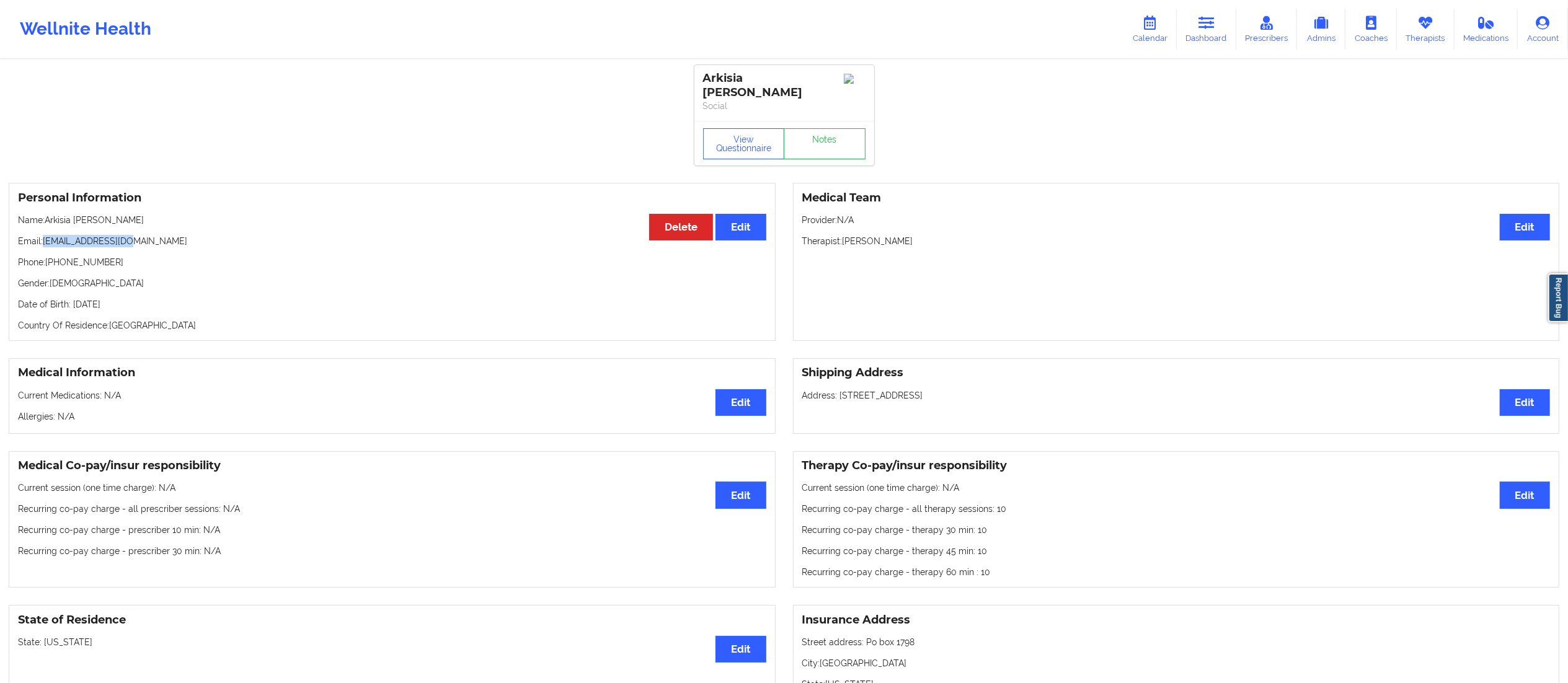
drag, startPoint x: 98, startPoint y: 230, endPoint x: 43, endPoint y: 228, distance: 55.0
click at [43, 235] on p "Email: lokissed@gmail.com" at bounding box center [392, 241] width 748 height 13
click at [80, 235] on p "Email: lokissed@gmail.com" at bounding box center [392, 241] width 748 height 13
drag, startPoint x: 45, startPoint y: 232, endPoint x: 155, endPoint y: 232, distance: 110.0
click at [155, 235] on p "Email: lokissed@gmail.com" at bounding box center [392, 241] width 748 height 13
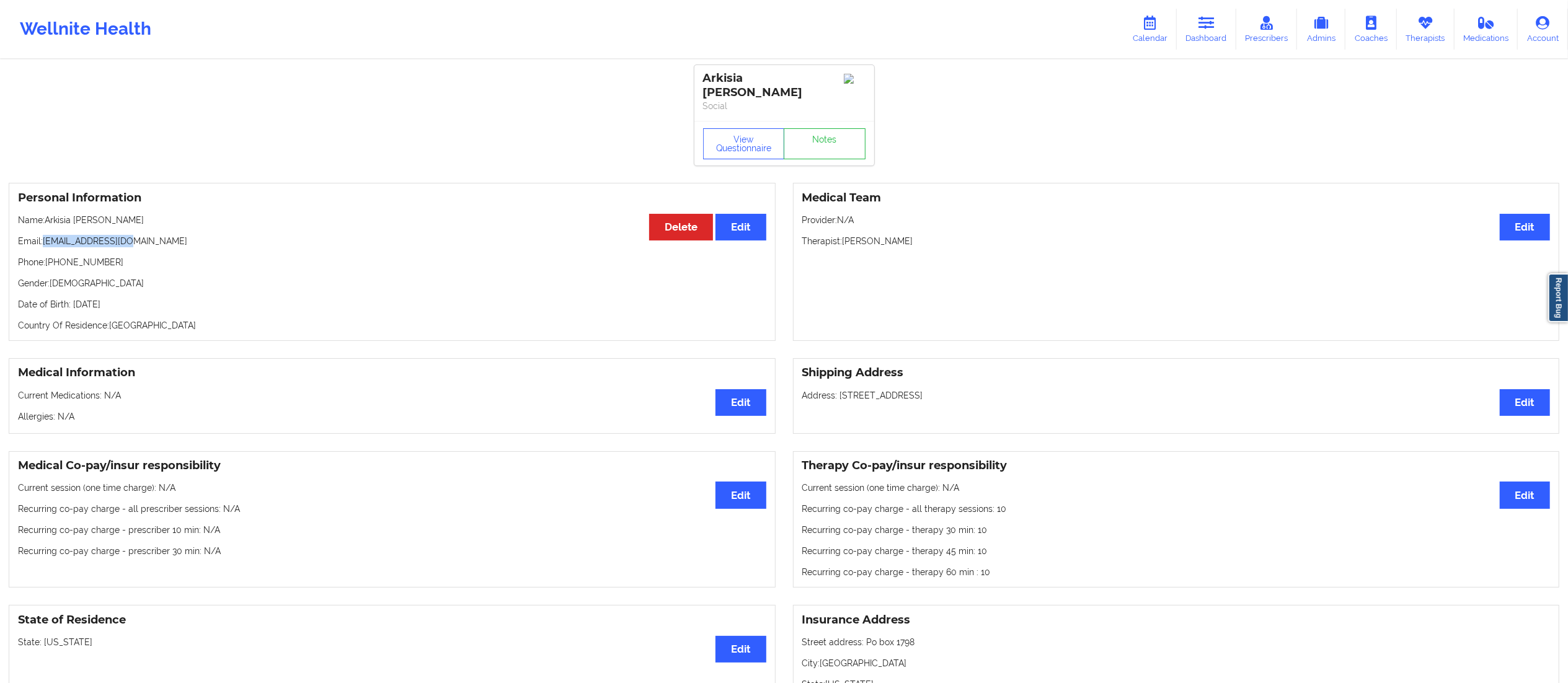
copy p "[EMAIL_ADDRESS][DOMAIN_NAME]"
click at [1205, 33] on link "Dashboard" at bounding box center [1206, 29] width 60 height 41
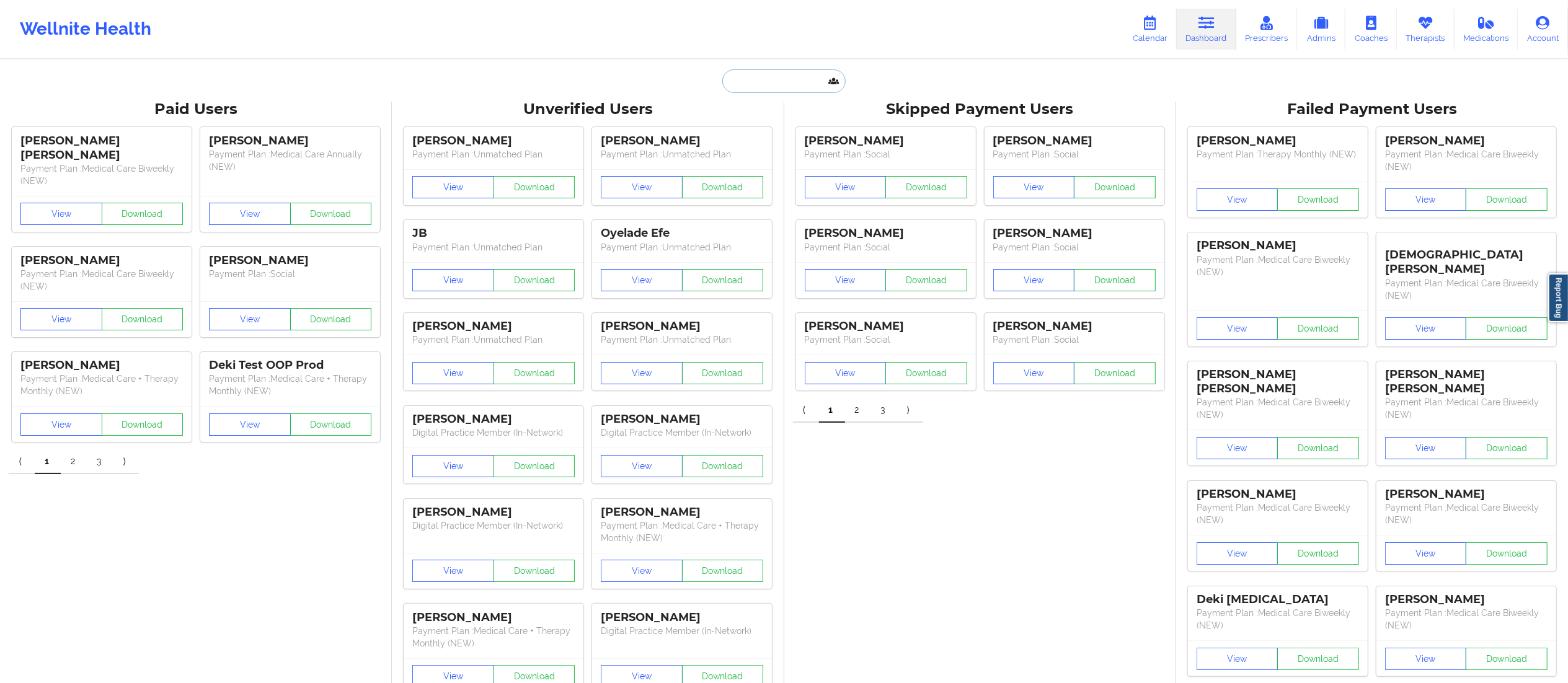
click at [747, 83] on input "text" at bounding box center [783, 82] width 123 height 24
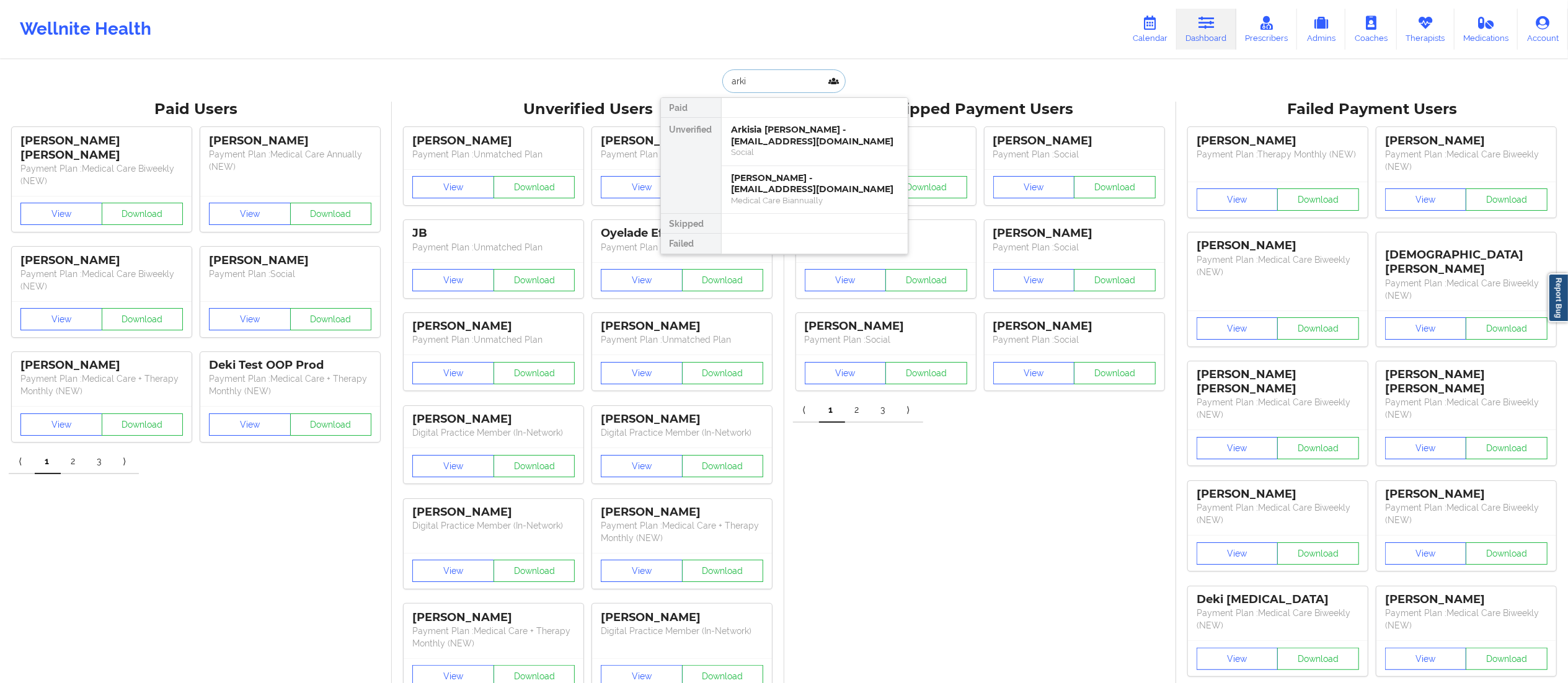
type input "arkis"
click at [799, 147] on div "Social" at bounding box center [814, 152] width 166 height 10
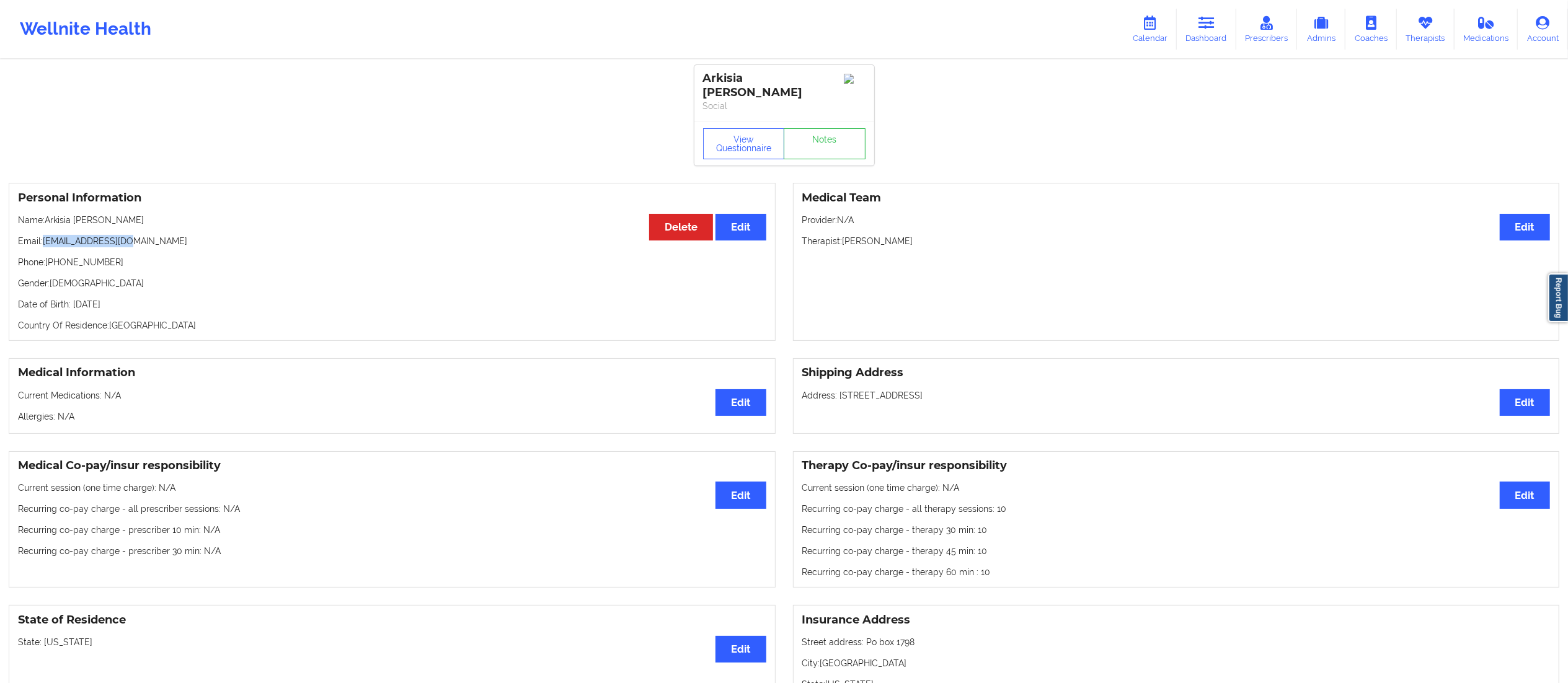
drag, startPoint x: 44, startPoint y: 229, endPoint x: 194, endPoint y: 218, distance: 150.4
click at [177, 235] on p "Email: lokissed@gmail.com" at bounding box center [392, 241] width 748 height 13
